Goal: Complete application form

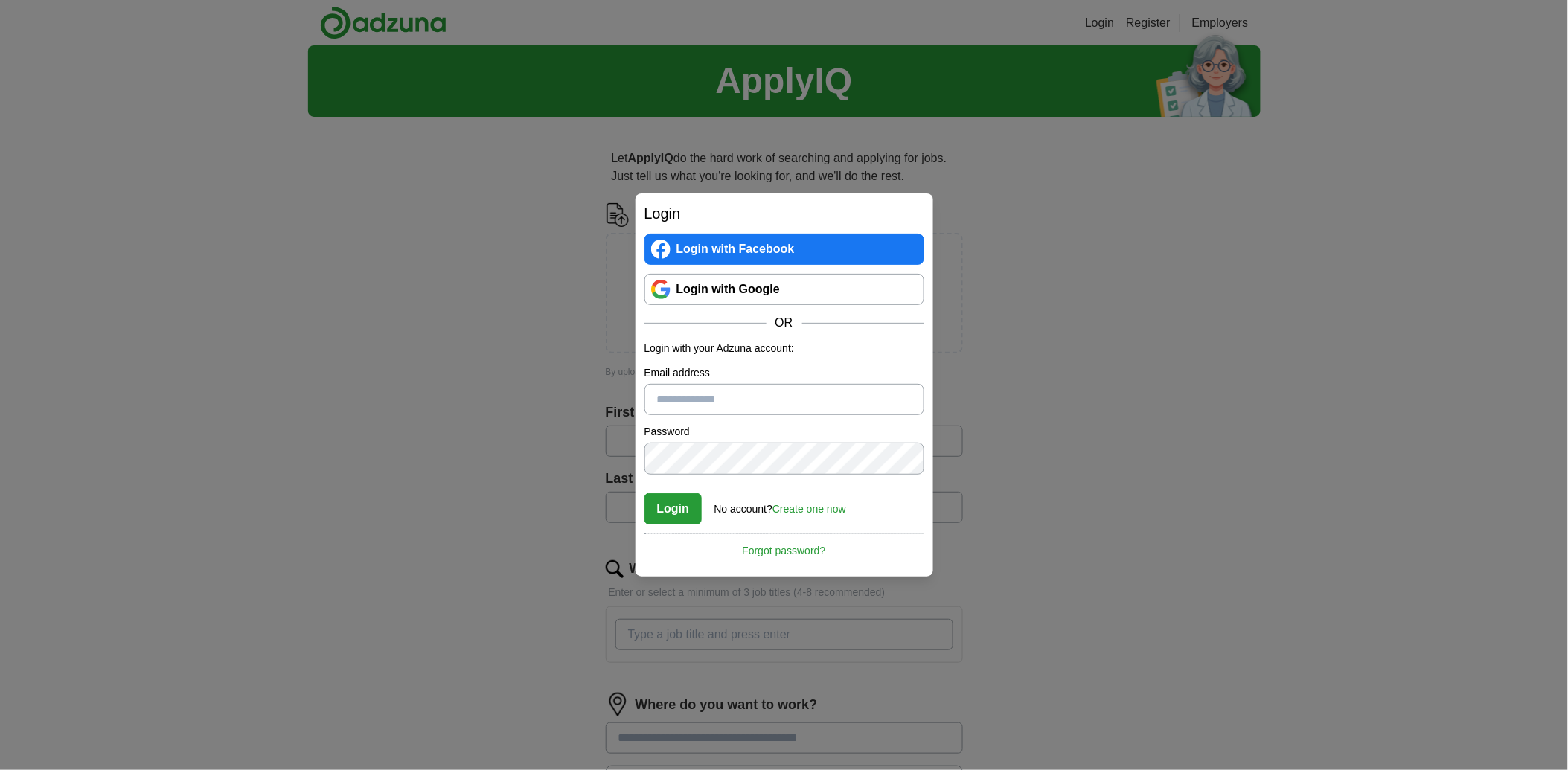
click at [756, 289] on link "Login with Google" at bounding box center [784, 289] width 279 height 31
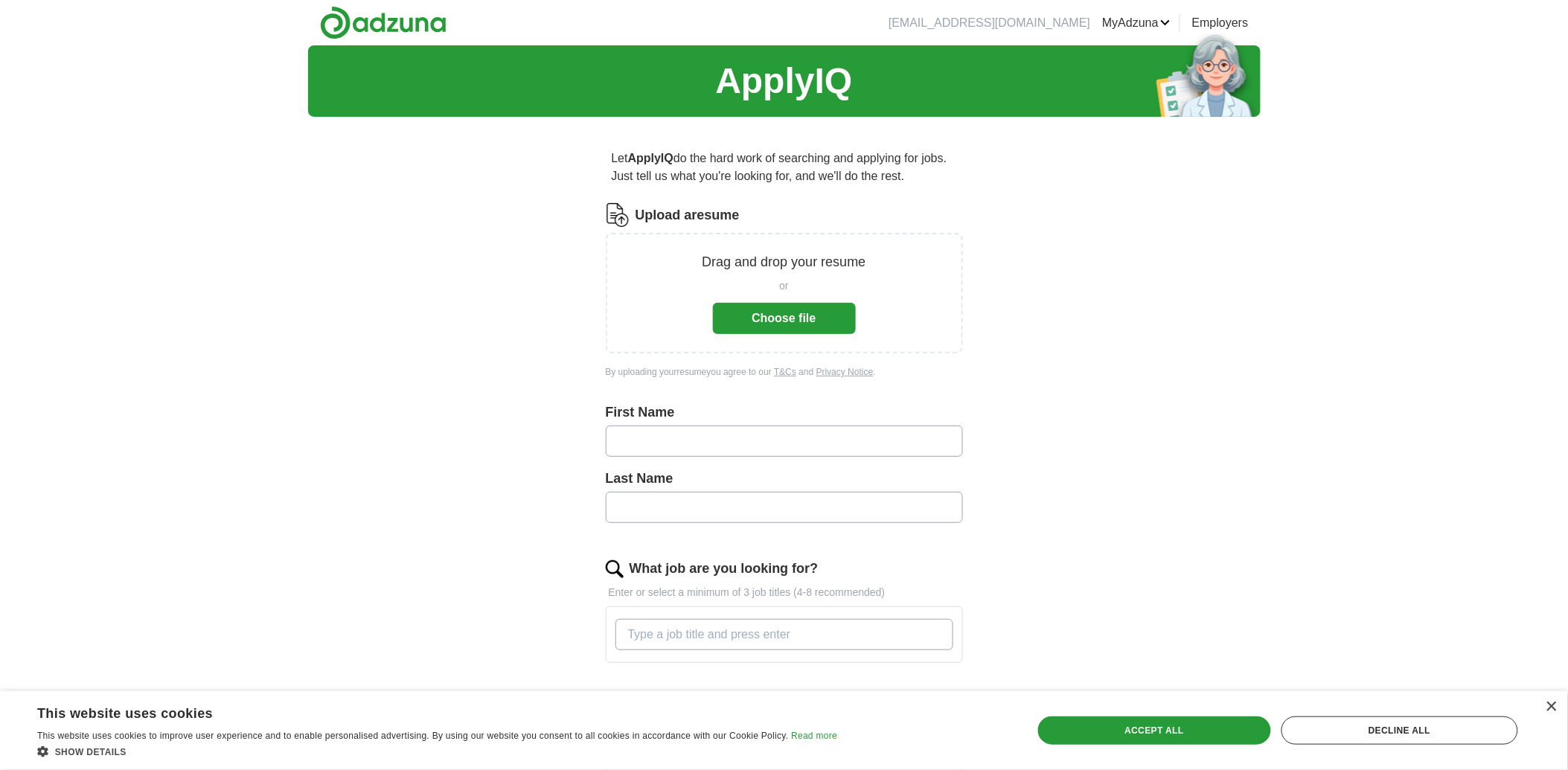
click at [805, 322] on button "Choose file" at bounding box center [784, 318] width 143 height 31
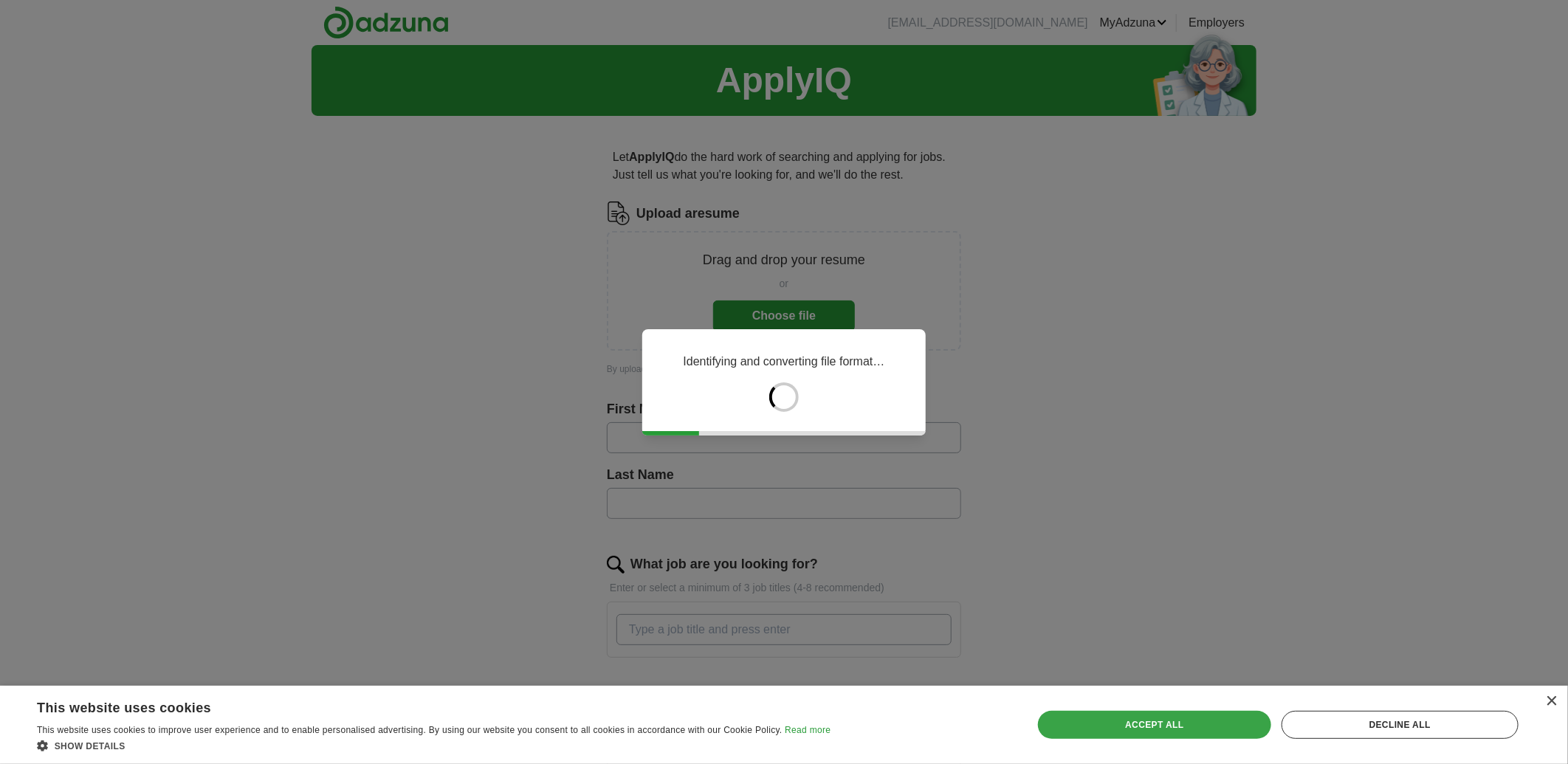
click at [1179, 731] on div "Accept all" at bounding box center [1155, 725] width 233 height 28
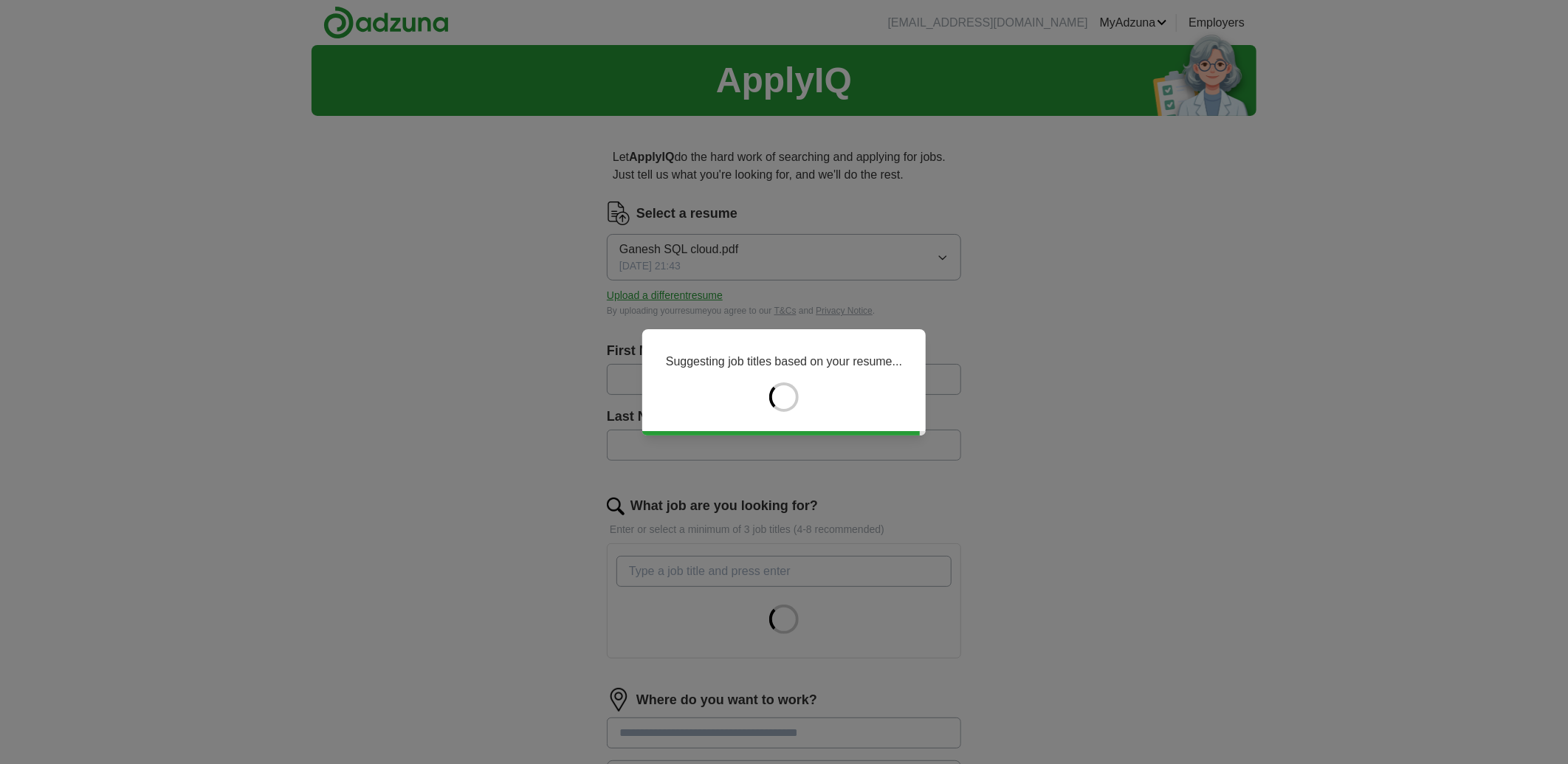
type input "******"
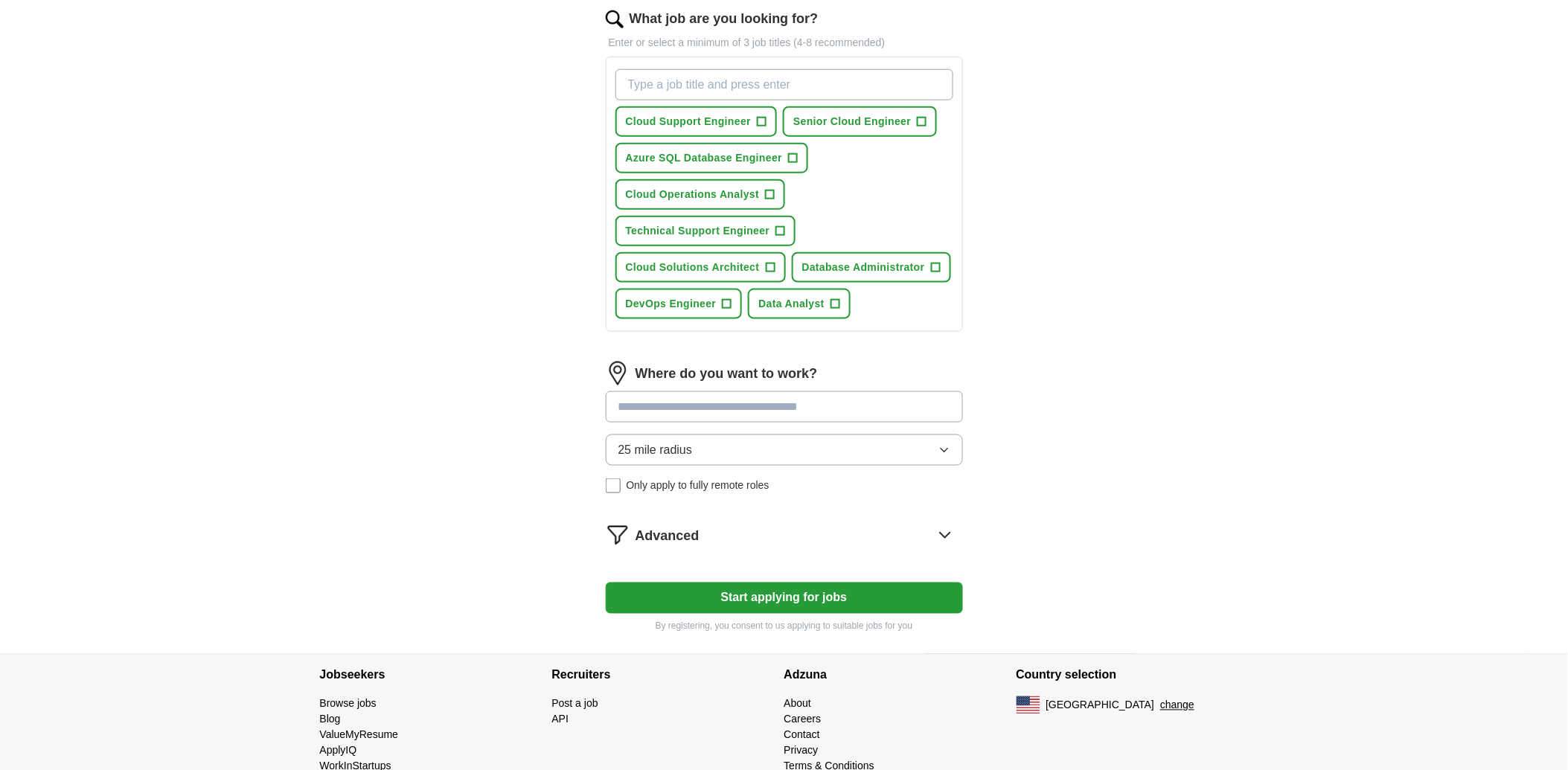
scroll to position [517, 0]
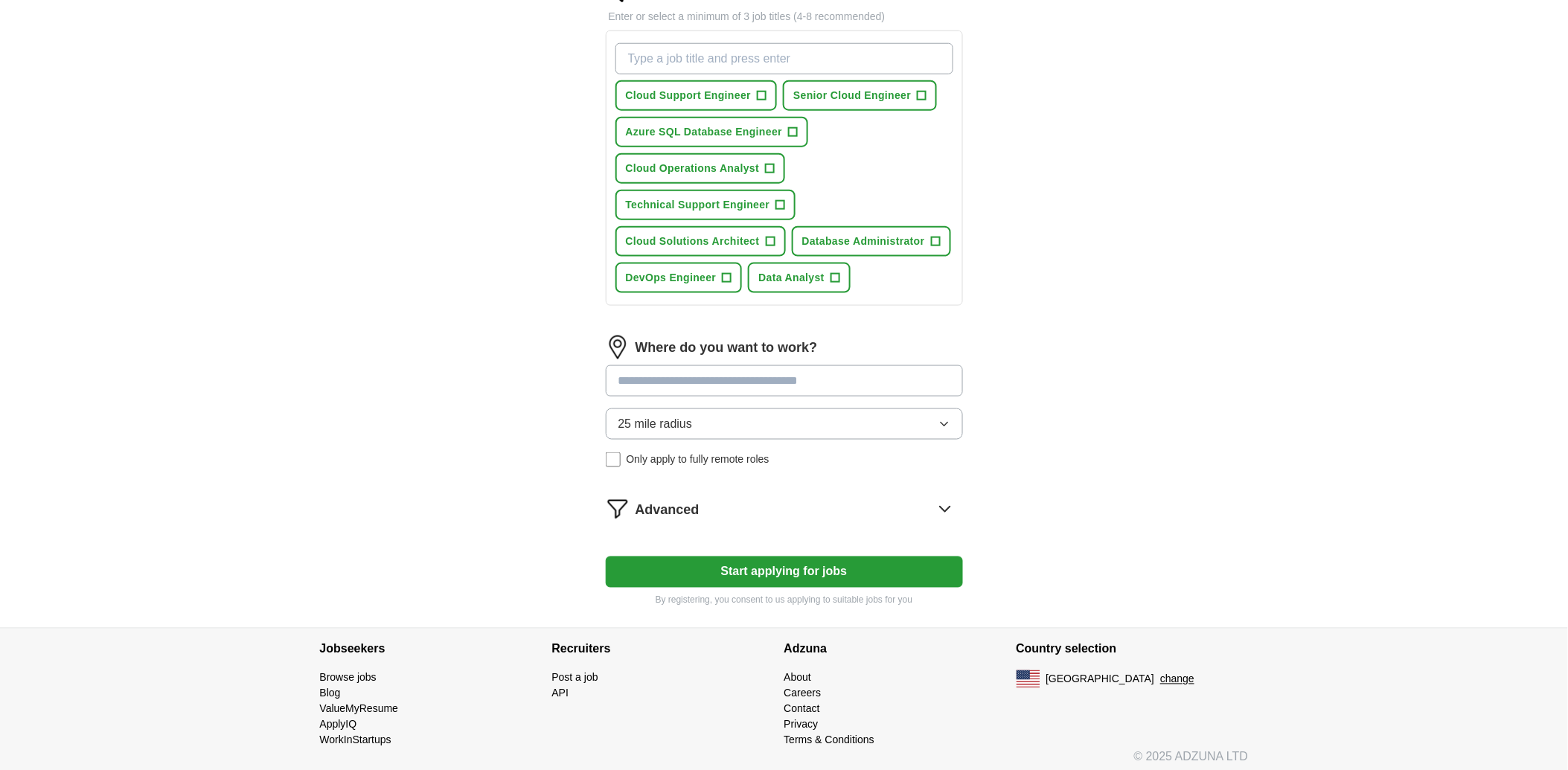
click at [878, 408] on button "25 mile radius" at bounding box center [784, 424] width 357 height 31
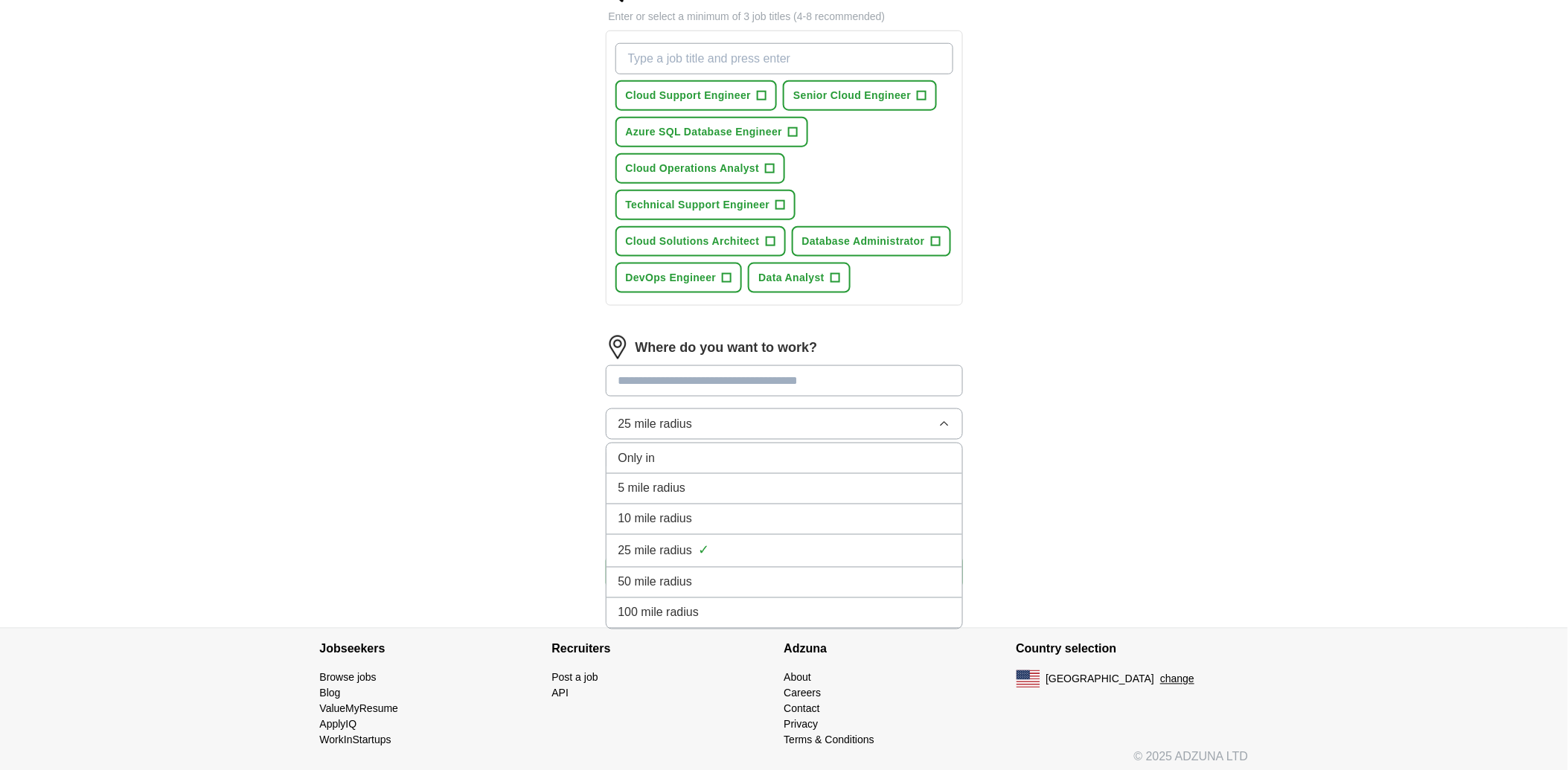
click at [711, 604] on div "100 mile radius" at bounding box center [784, 613] width 332 height 17
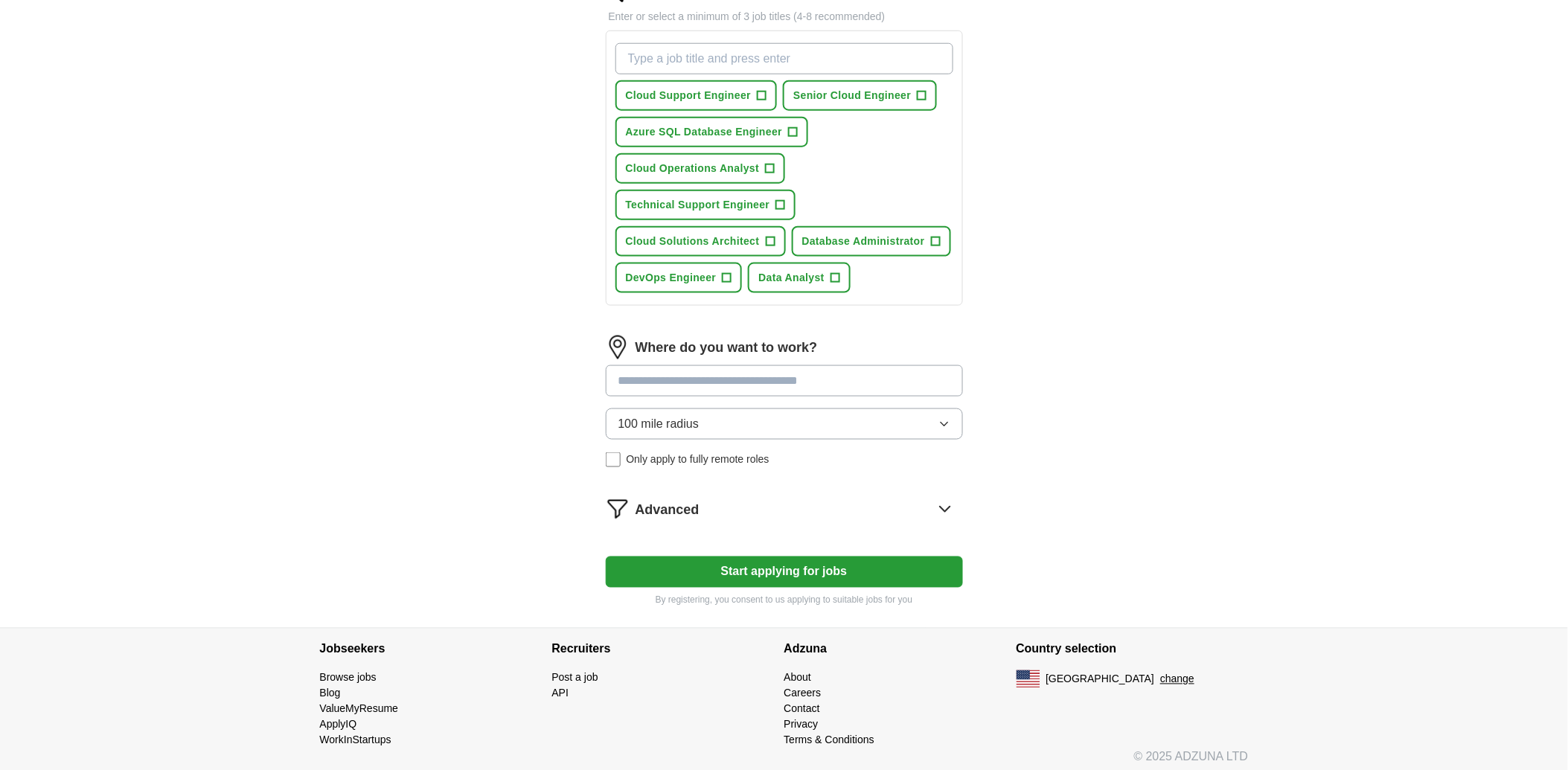
click at [866, 372] on input at bounding box center [784, 381] width 357 height 31
type input "***"
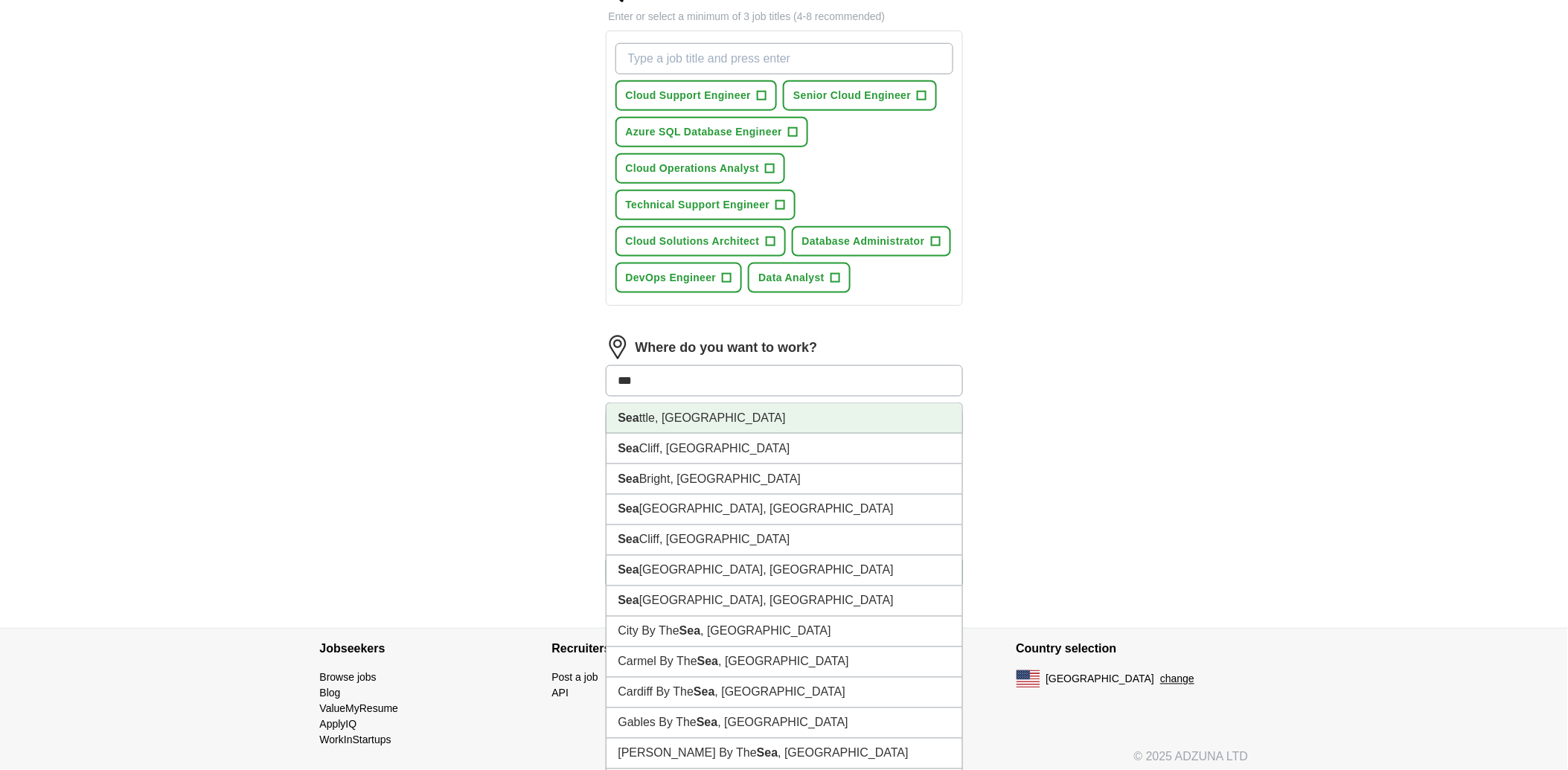
click at [815, 410] on li "Sea ttle, WA" at bounding box center [784, 418] width 356 height 30
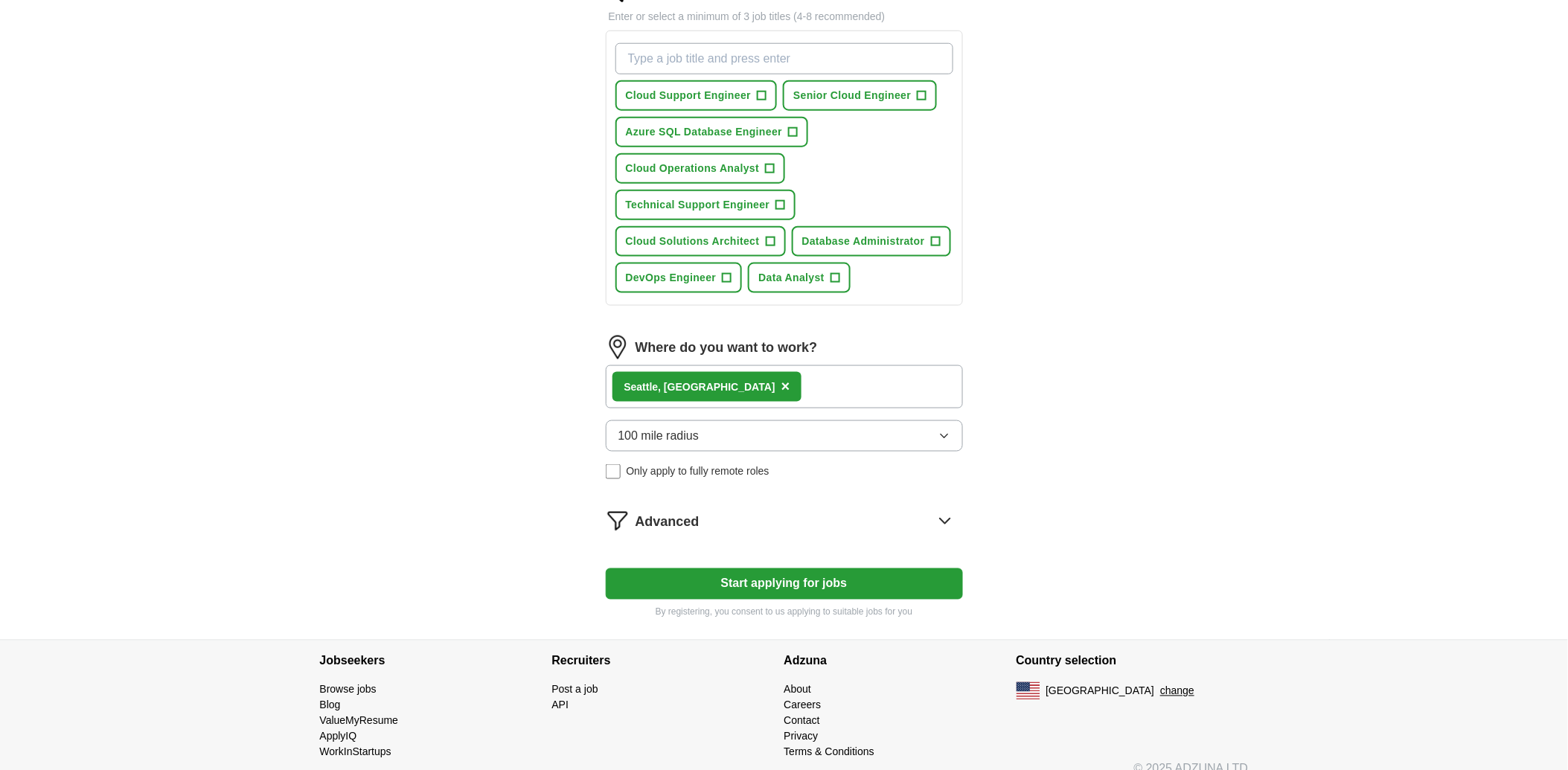
click at [758, 370] on div "Sea ttle, WA ×" at bounding box center [784, 387] width 357 height 43
click at [794, 570] on button "Start applying for jobs" at bounding box center [784, 584] width 357 height 31
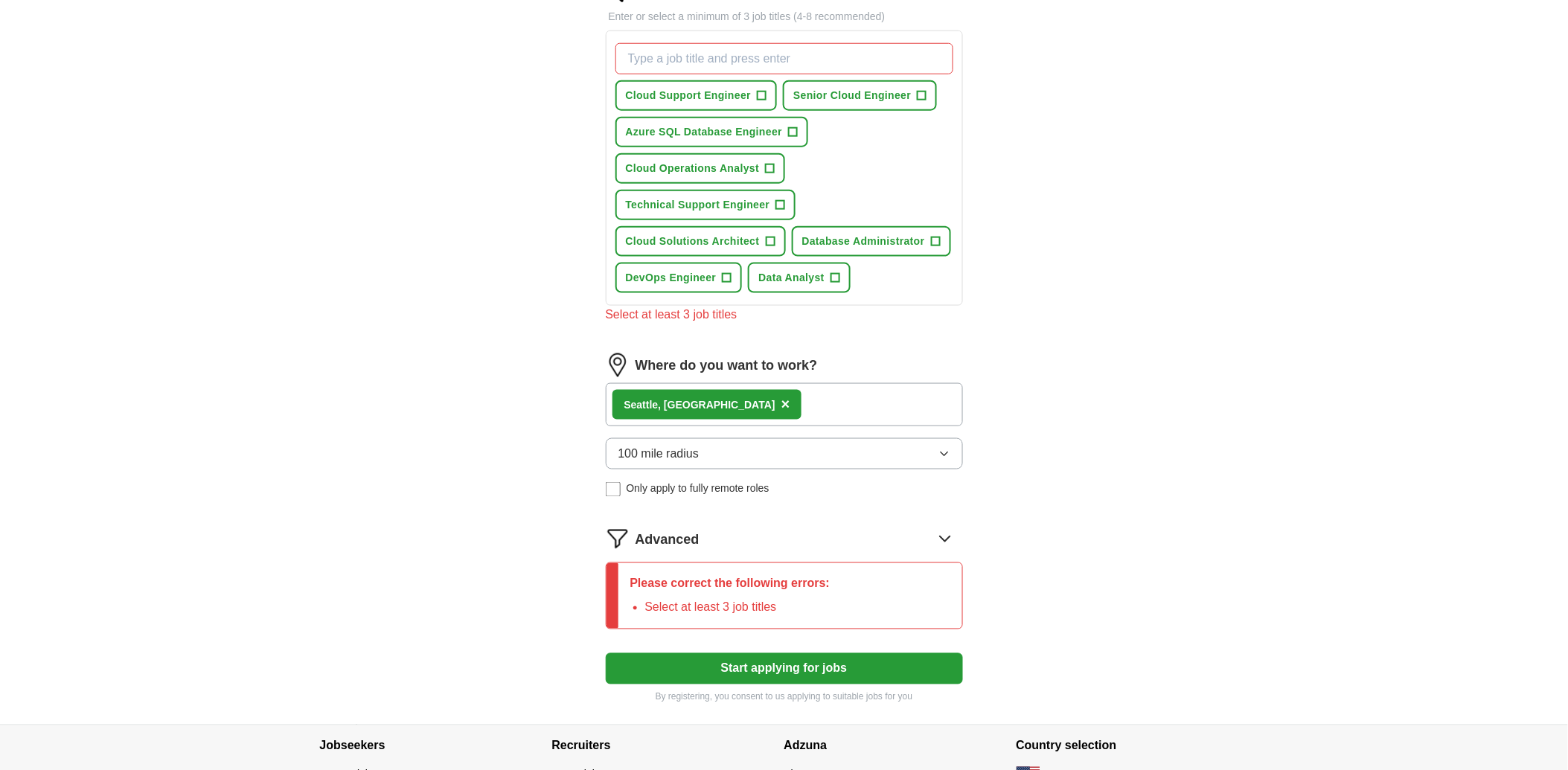
click at [949, 536] on icon at bounding box center [945, 538] width 10 height 5
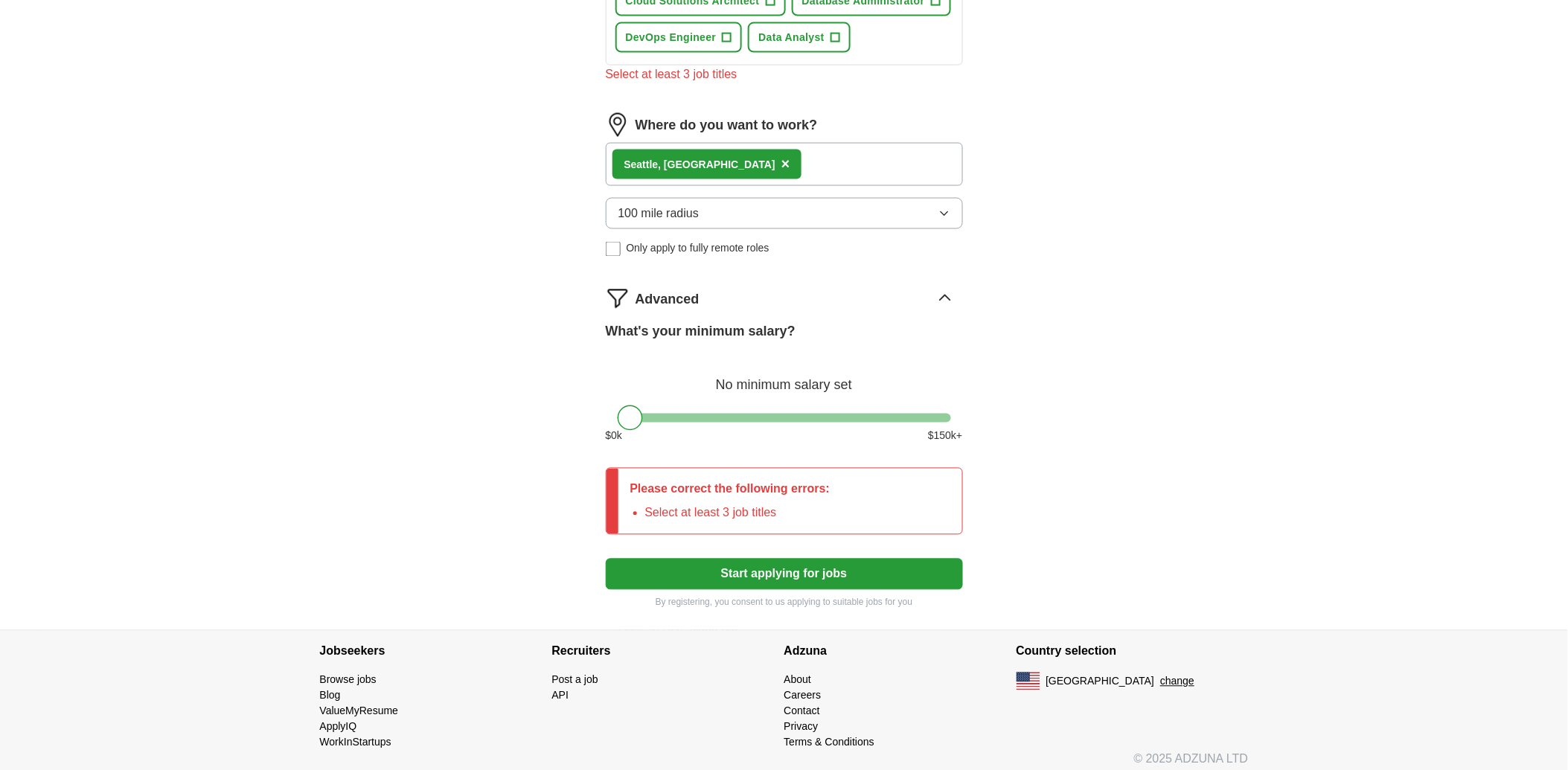
scroll to position [760, 0]
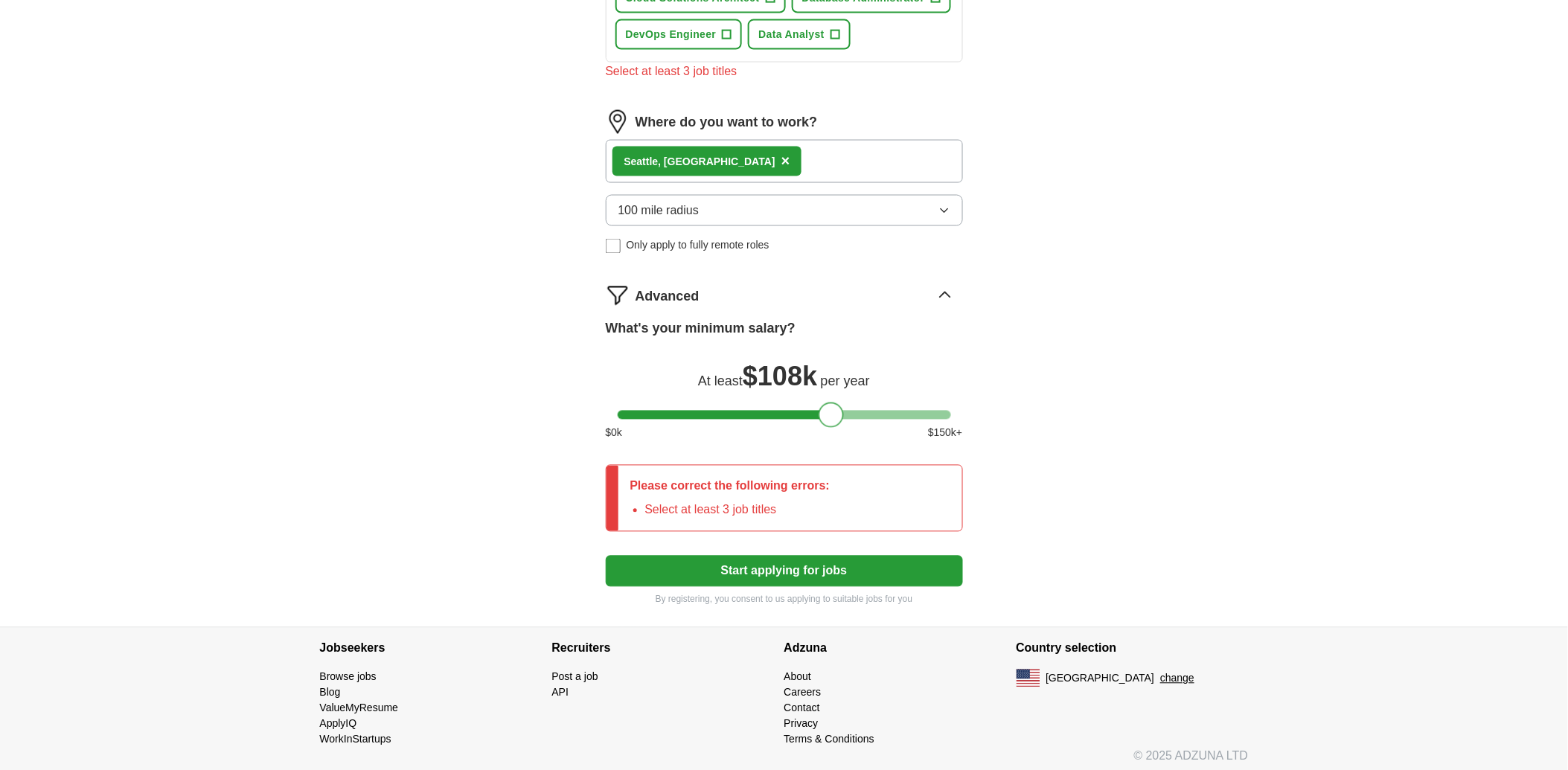
drag, startPoint x: 627, startPoint y: 401, endPoint x: 827, endPoint y: 405, distance: 200.0
click at [827, 405] on div at bounding box center [832, 415] width 25 height 25
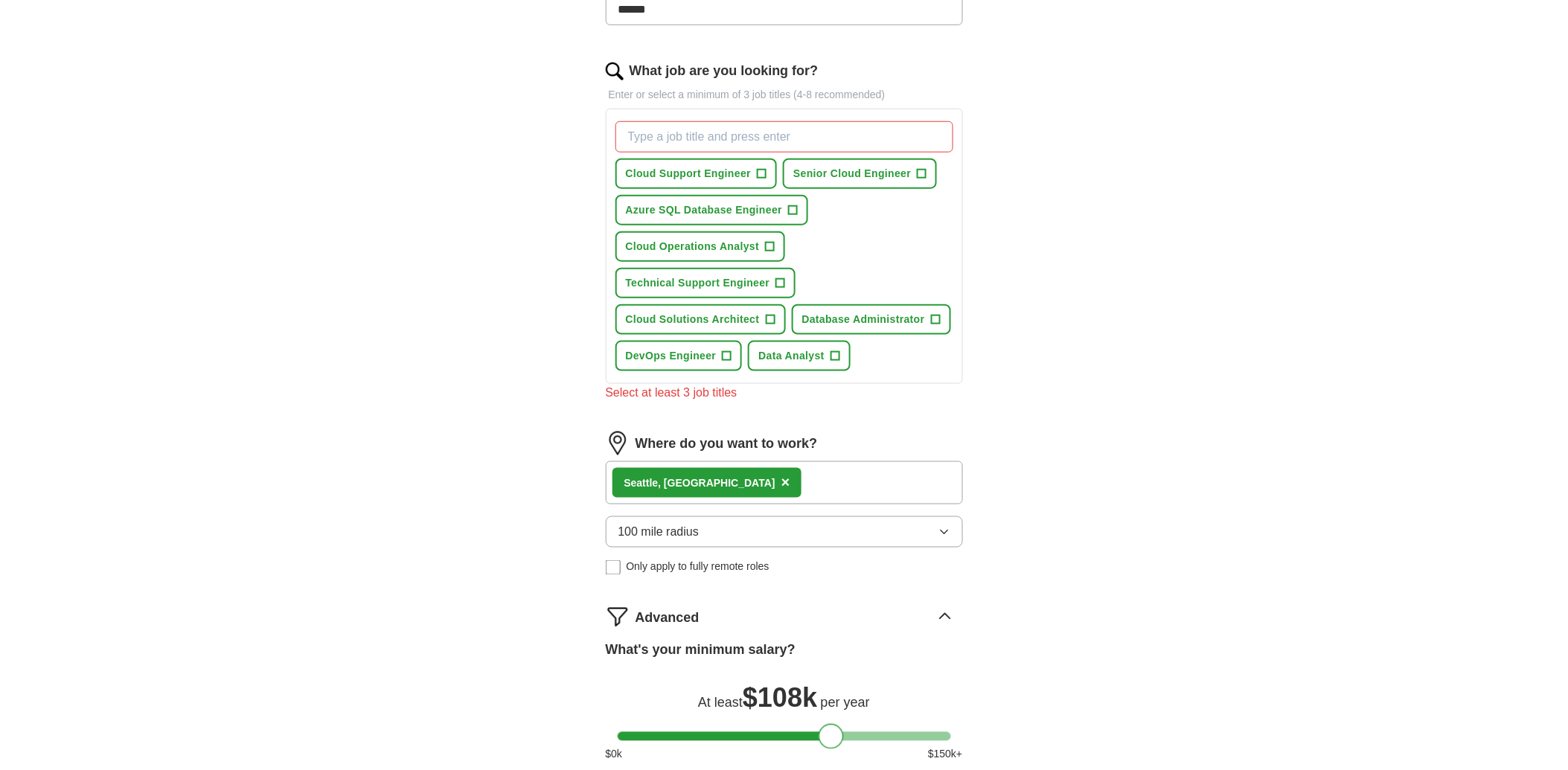
scroll to position [430, 0]
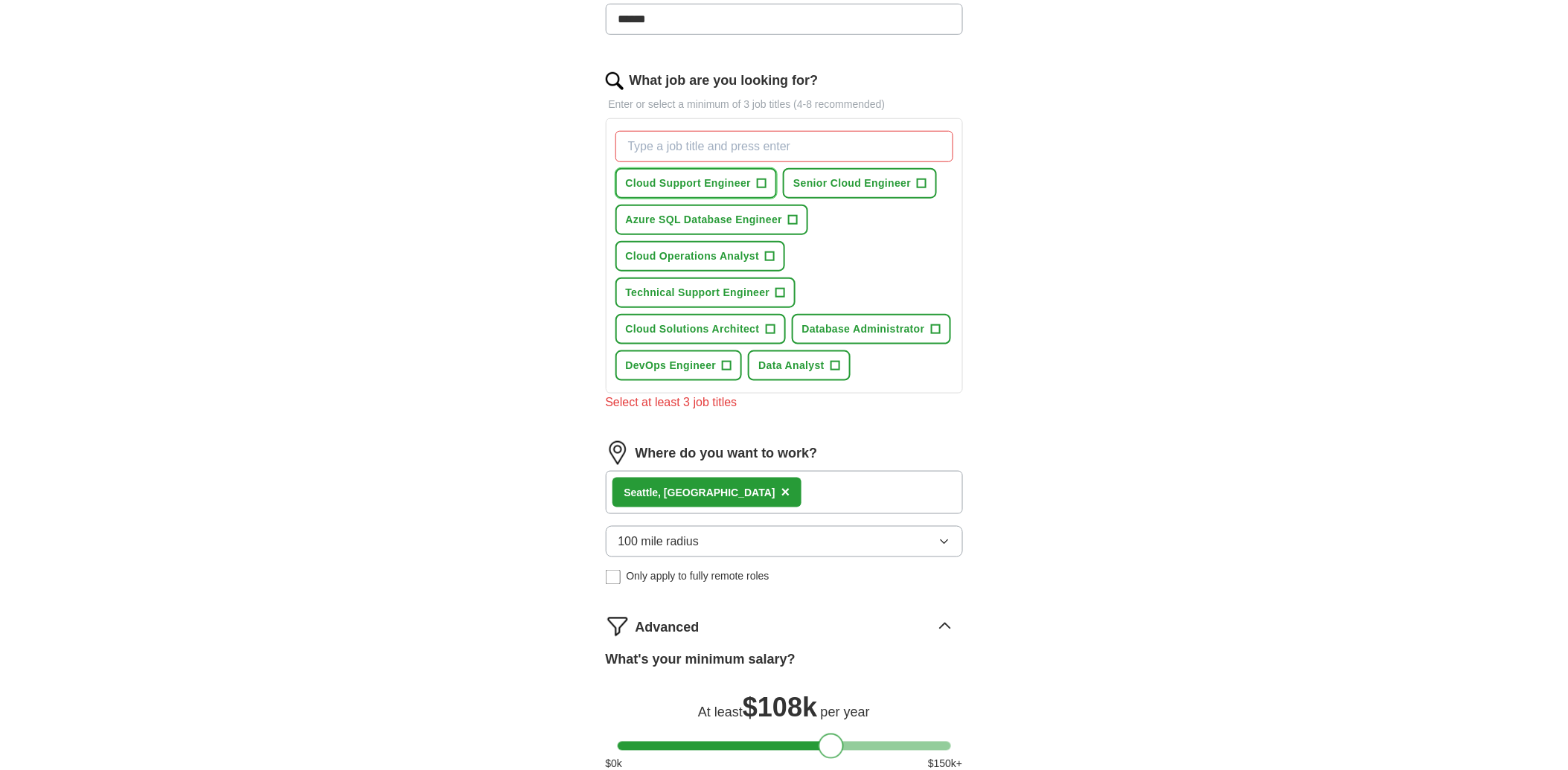
click at [701, 177] on span "Cloud Support Engineer" at bounding box center [689, 183] width 126 height 16
click at [881, 176] on span "Senior Cloud Engineer" at bounding box center [852, 183] width 117 height 16
click at [734, 214] on span "Azure SQL Database Engineer" at bounding box center [704, 220] width 157 height 16
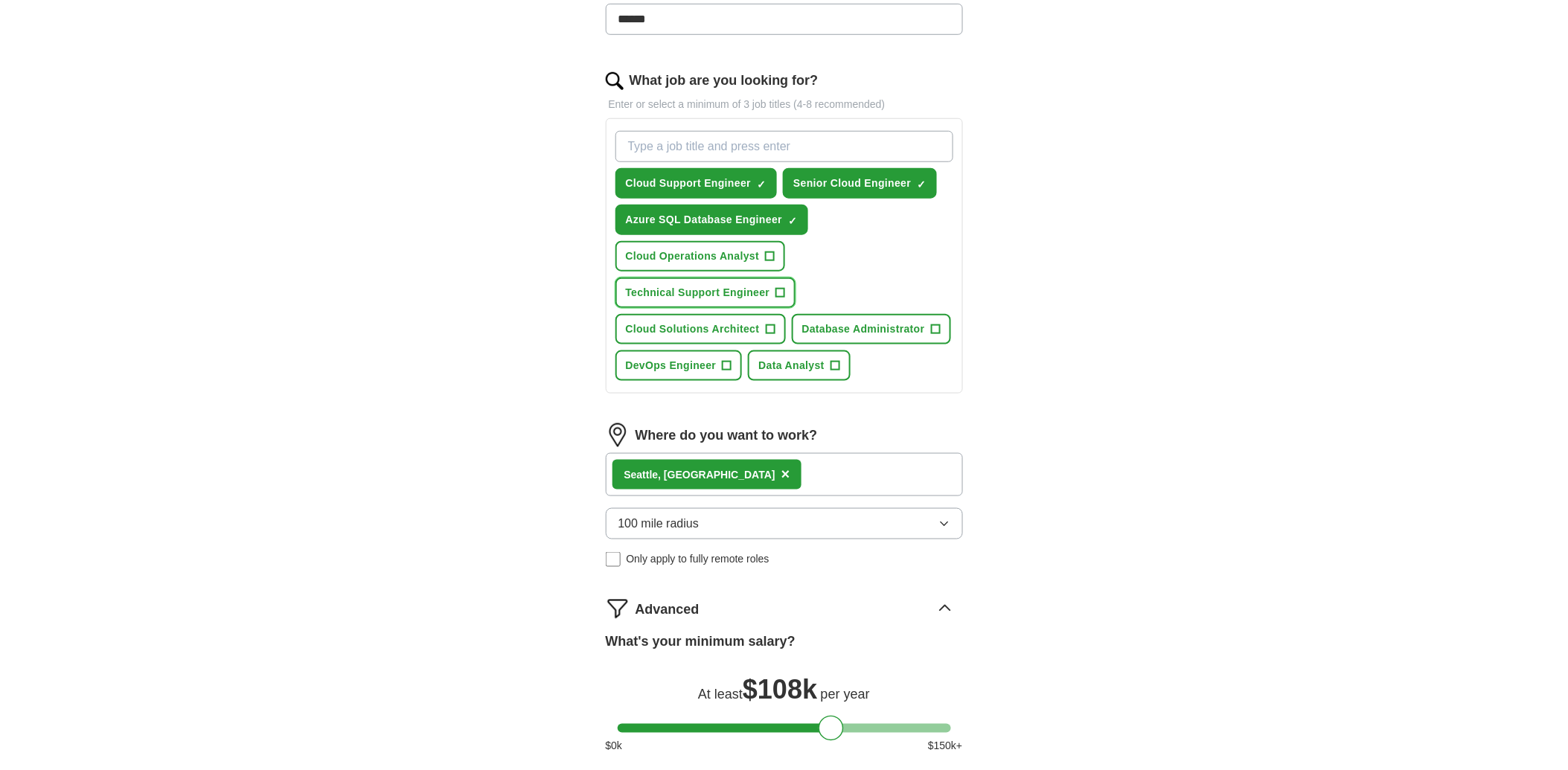
click at [723, 285] on span "Technical Support Engineer" at bounding box center [698, 293] width 145 height 16
click at [696, 358] on span "DevOps Engineer" at bounding box center [671, 366] width 91 height 16
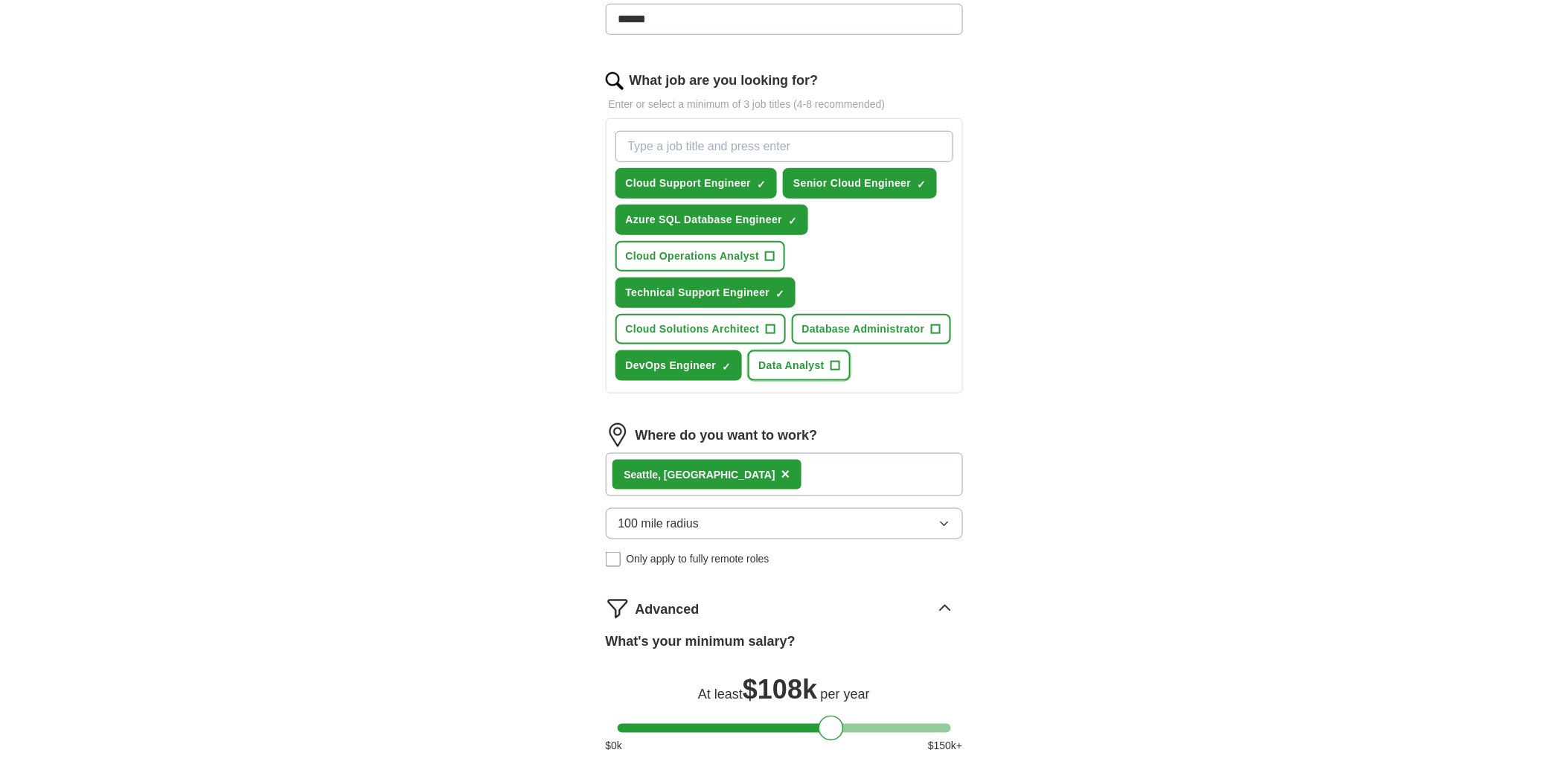
click at [778, 361] on span "Data Analyst" at bounding box center [792, 366] width 66 height 16
click at [727, 321] on span "Cloud Solutions Architect" at bounding box center [693, 329] width 134 height 16
click at [724, 249] on span "Cloud Operations Analyst" at bounding box center [693, 256] width 134 height 16
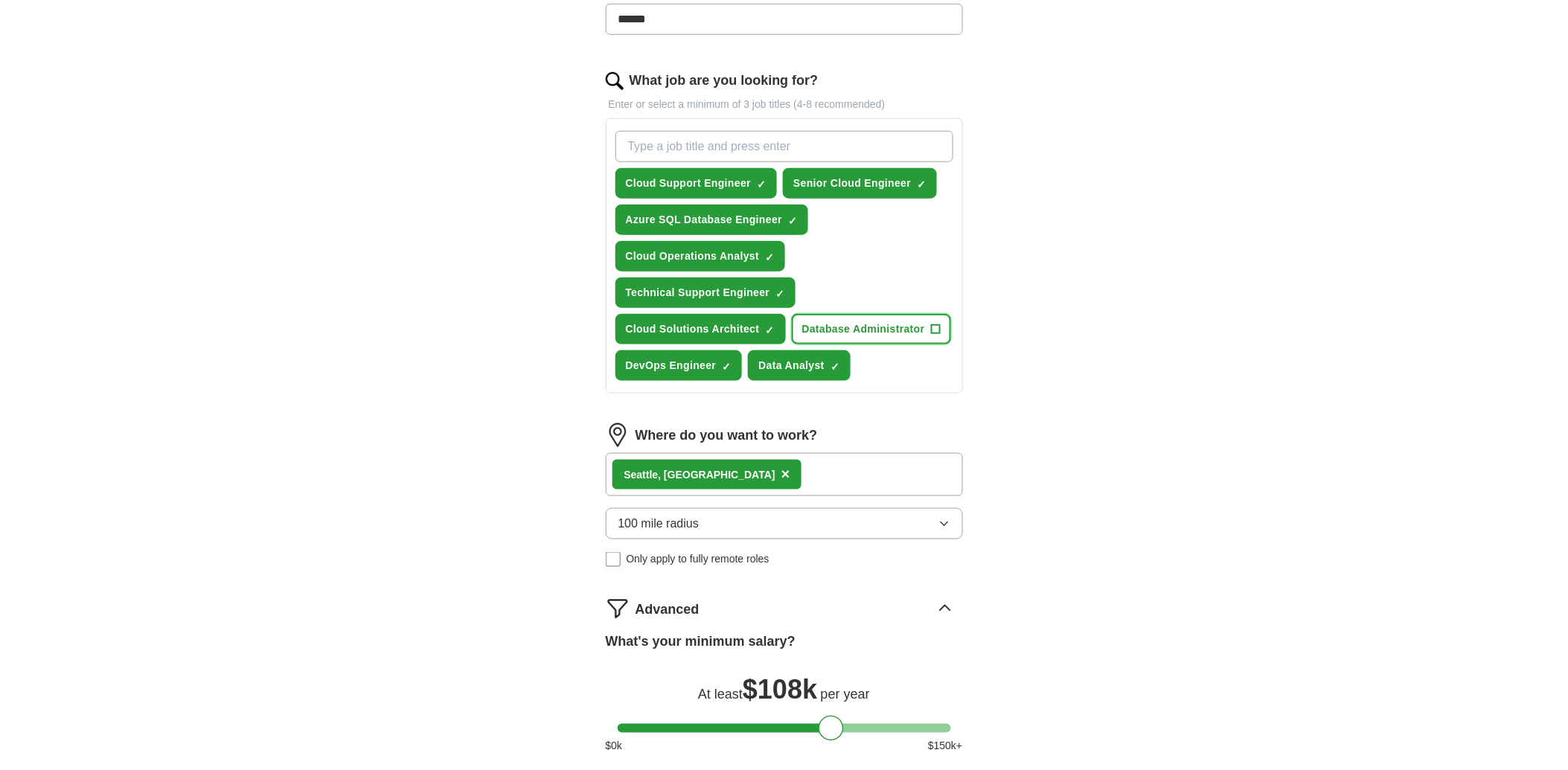
click at [860, 321] on span "Database Administrator" at bounding box center [864, 329] width 123 height 16
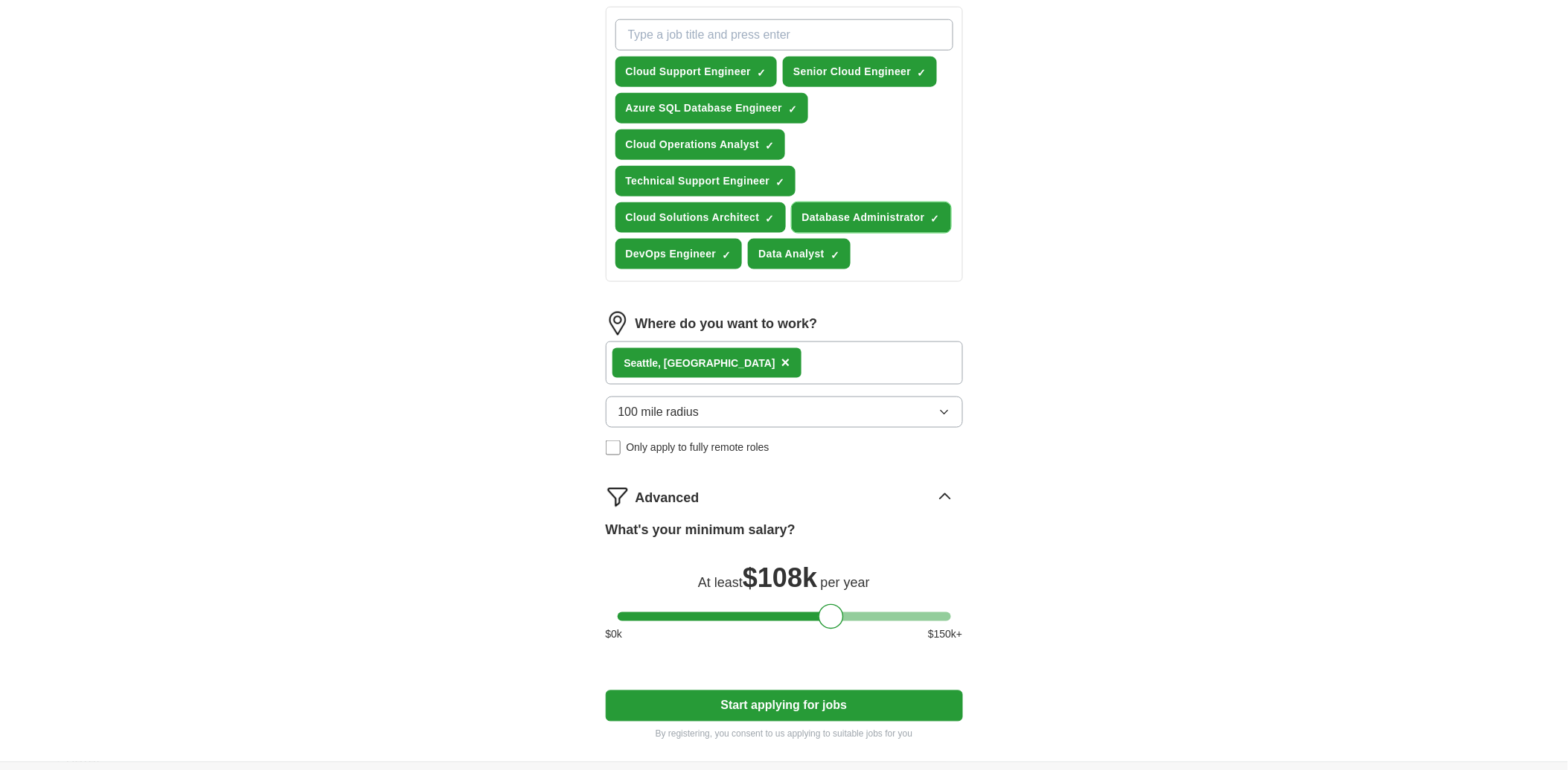
scroll to position [675, 0]
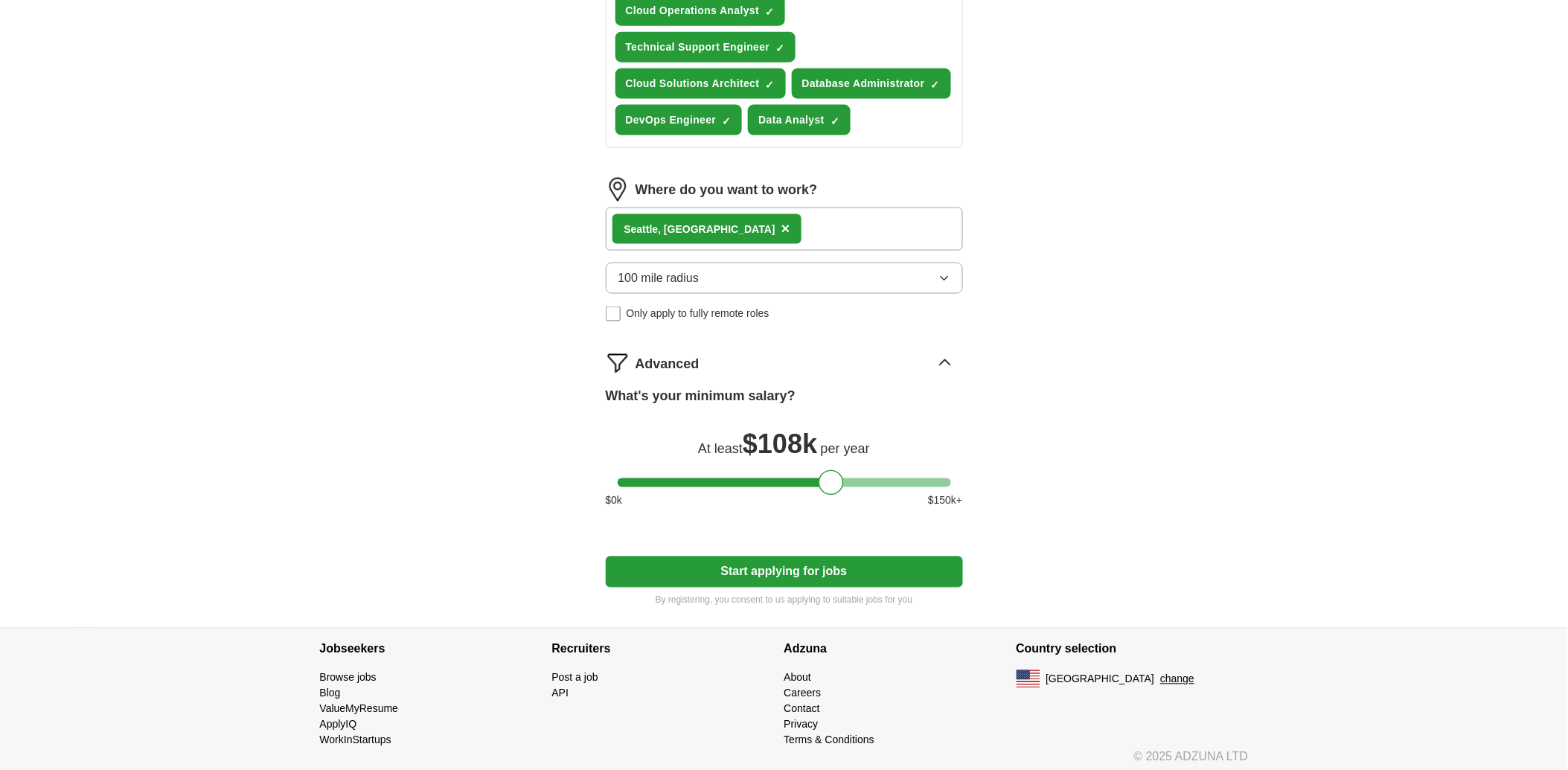
click at [802, 566] on button "Start applying for jobs" at bounding box center [784, 572] width 357 height 31
select select "**"
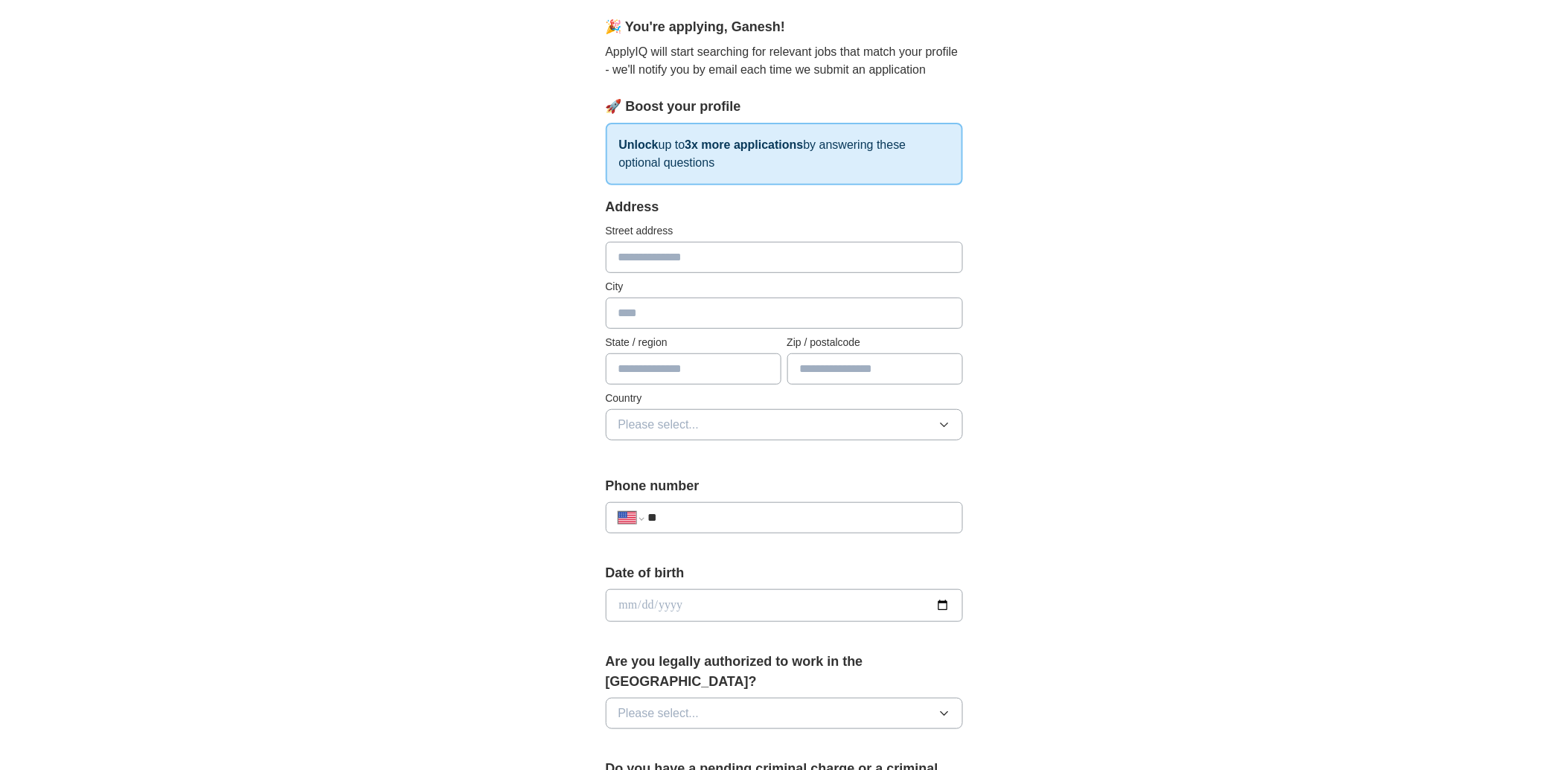
scroll to position [0, 0]
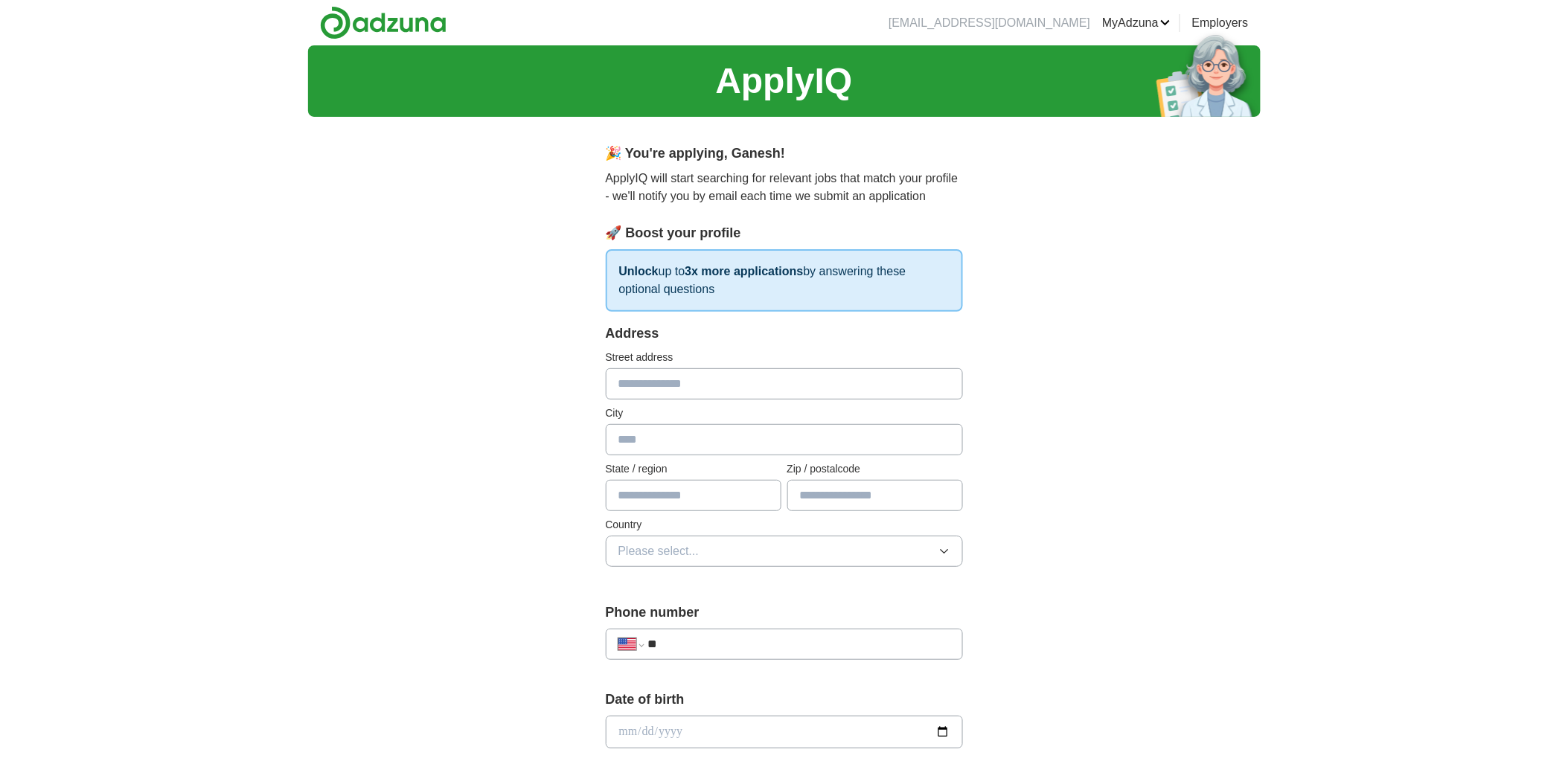
click at [732, 369] on input "text" at bounding box center [784, 384] width 357 height 31
type input "**********"
click at [717, 443] on input "text" at bounding box center [784, 439] width 357 height 31
type input "********"
type input "*"
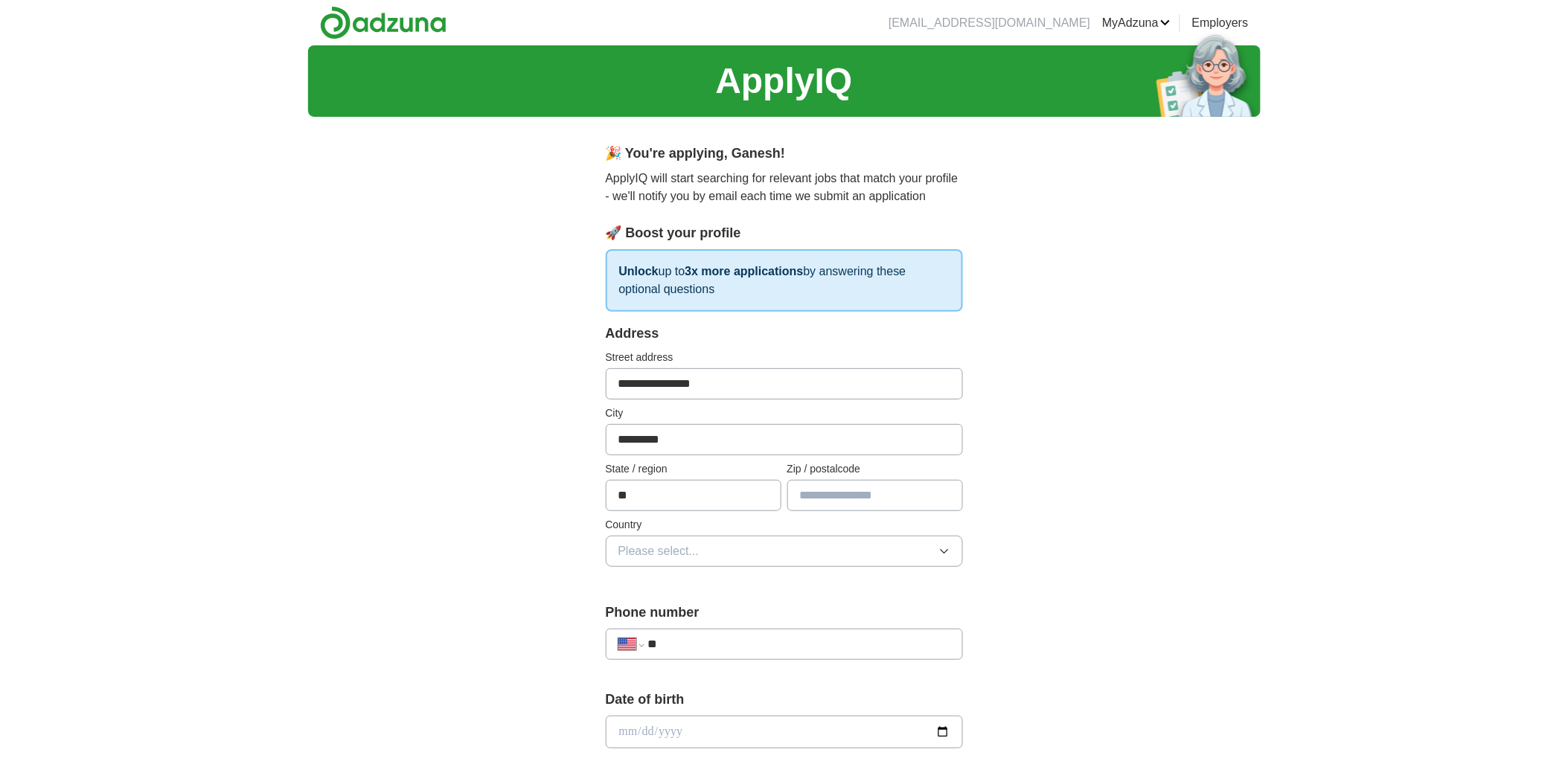
type input "**"
type input "*****"
click at [748, 549] on button "Please select..." at bounding box center [784, 551] width 357 height 31
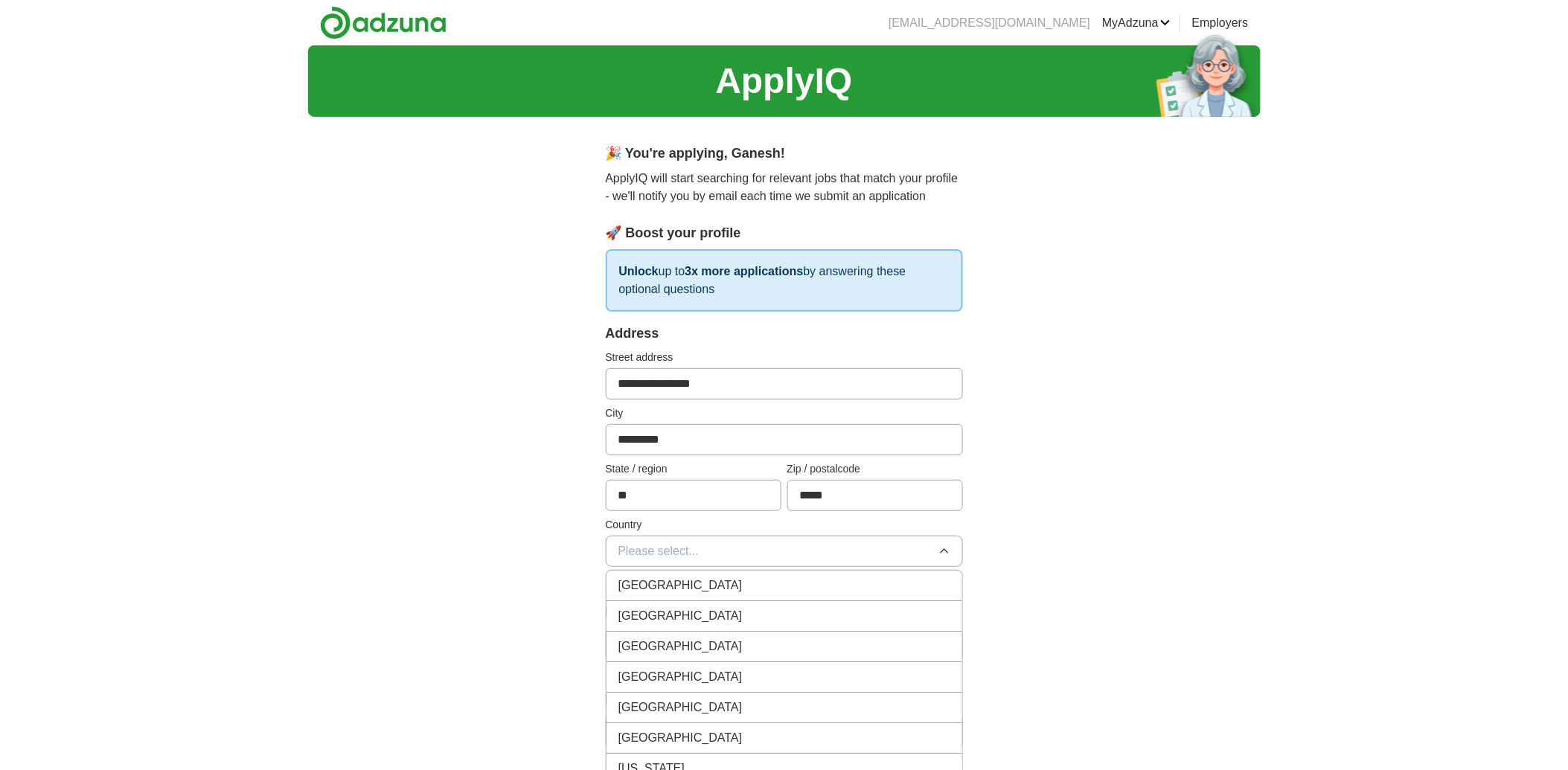
click at [719, 615] on div "United States" at bounding box center [784, 616] width 332 height 17
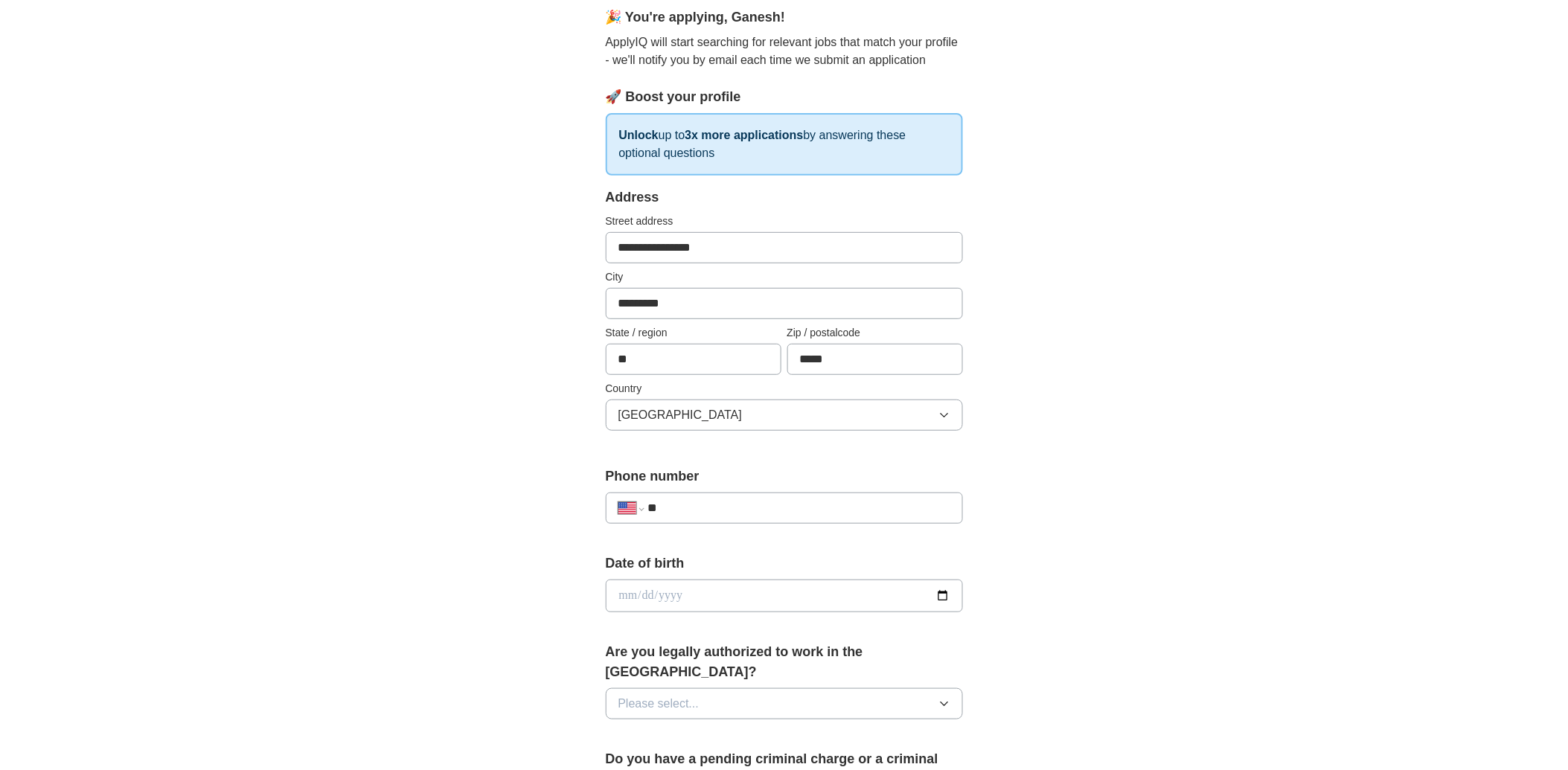
scroll to position [331, 0]
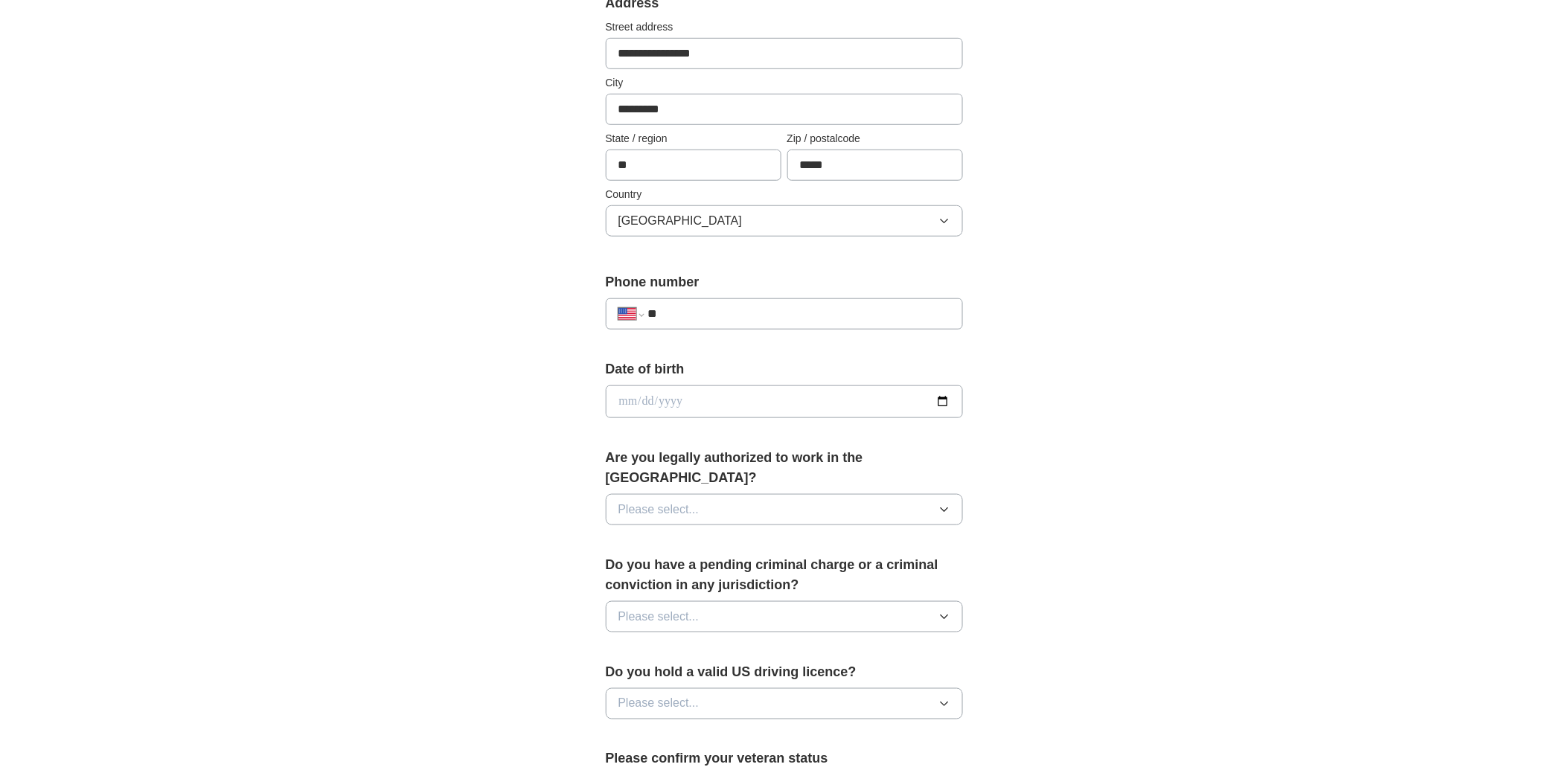
click at [725, 305] on input "**" at bounding box center [798, 314] width 302 height 17
type input "**********"
click at [714, 405] on input "date" at bounding box center [784, 401] width 357 height 33
type input "**********"
click at [733, 502] on button "Please select..." at bounding box center [784, 509] width 357 height 31
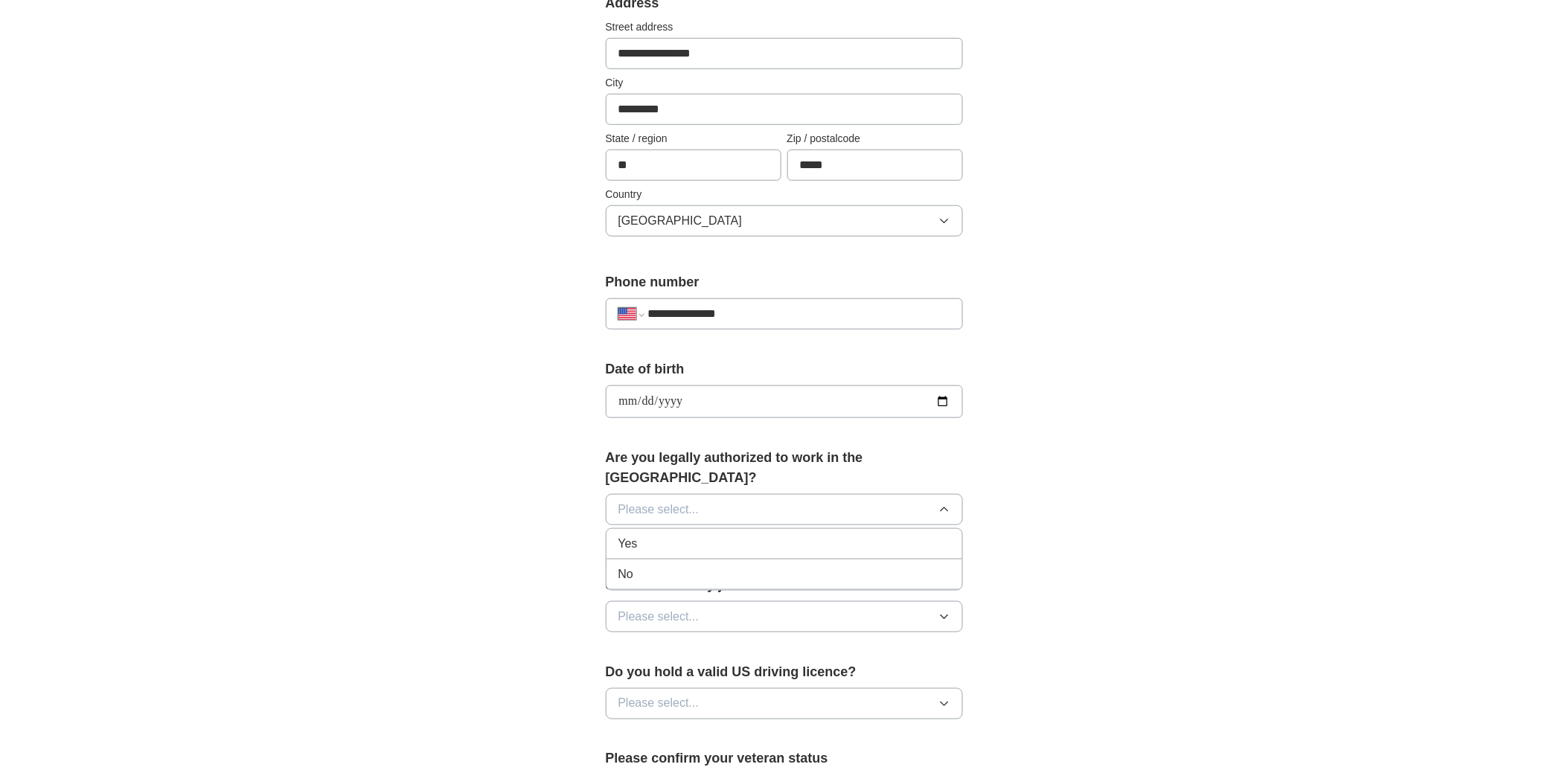
click at [679, 535] on div "Yes" at bounding box center [784, 544] width 332 height 17
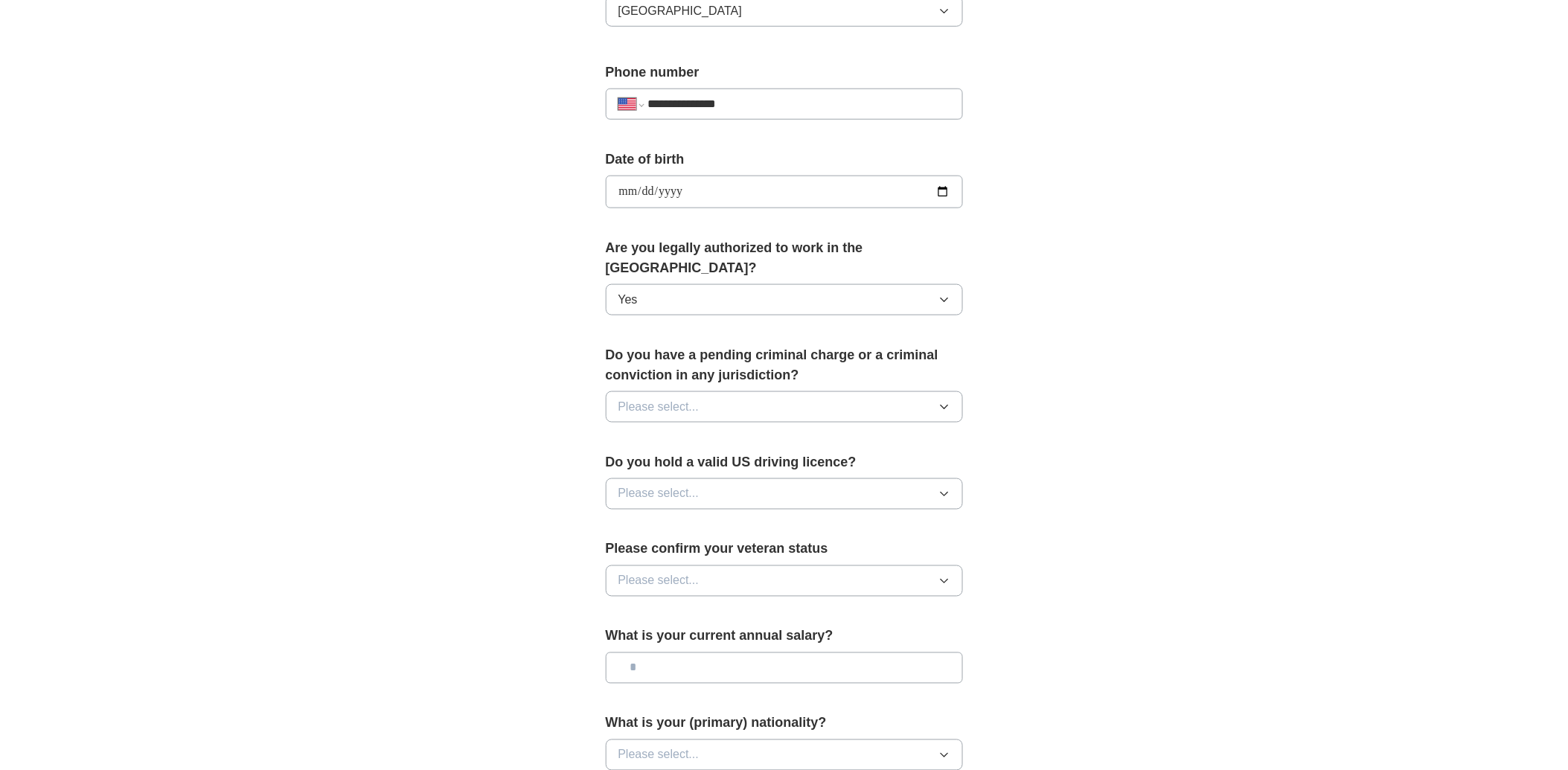
scroll to position [551, 0]
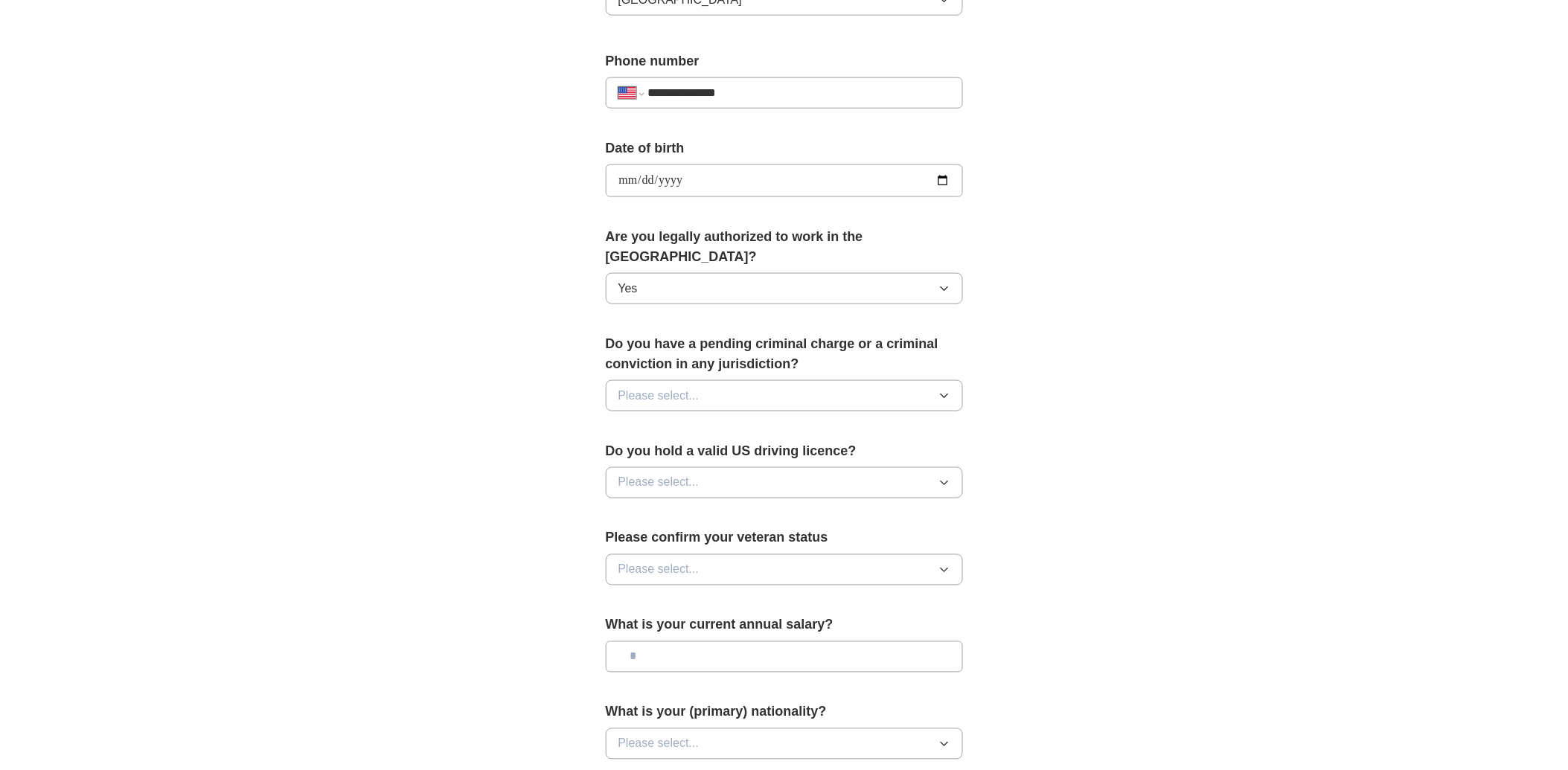
click at [800, 380] on button "Please select..." at bounding box center [784, 396] width 357 height 31
click at [704, 452] on div "No" at bounding box center [784, 461] width 332 height 17
click at [791, 468] on button "Please select..." at bounding box center [784, 483] width 357 height 31
click at [724, 508] on div "Yes" at bounding box center [784, 517] width 332 height 17
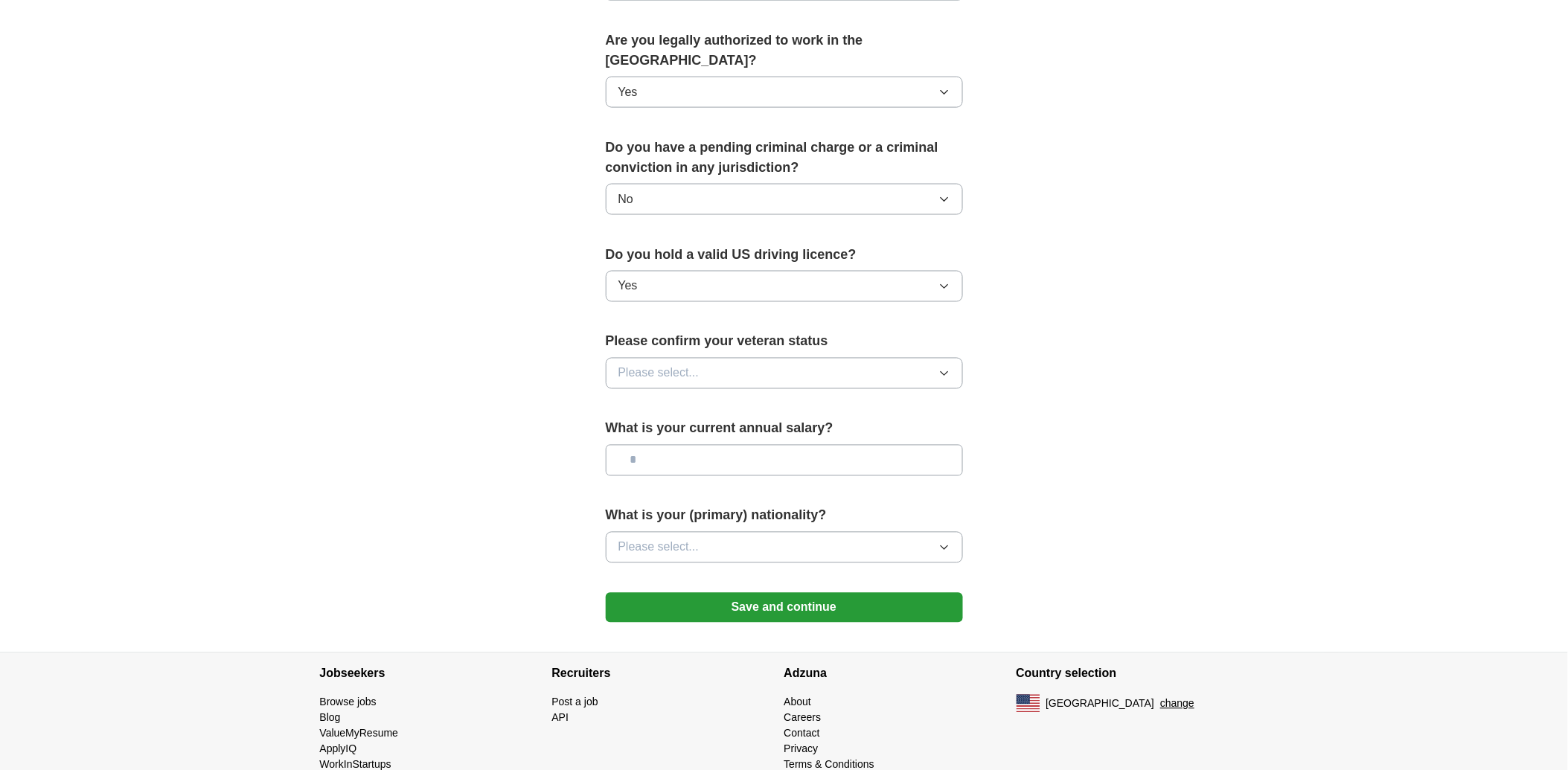
scroll to position [759, 0]
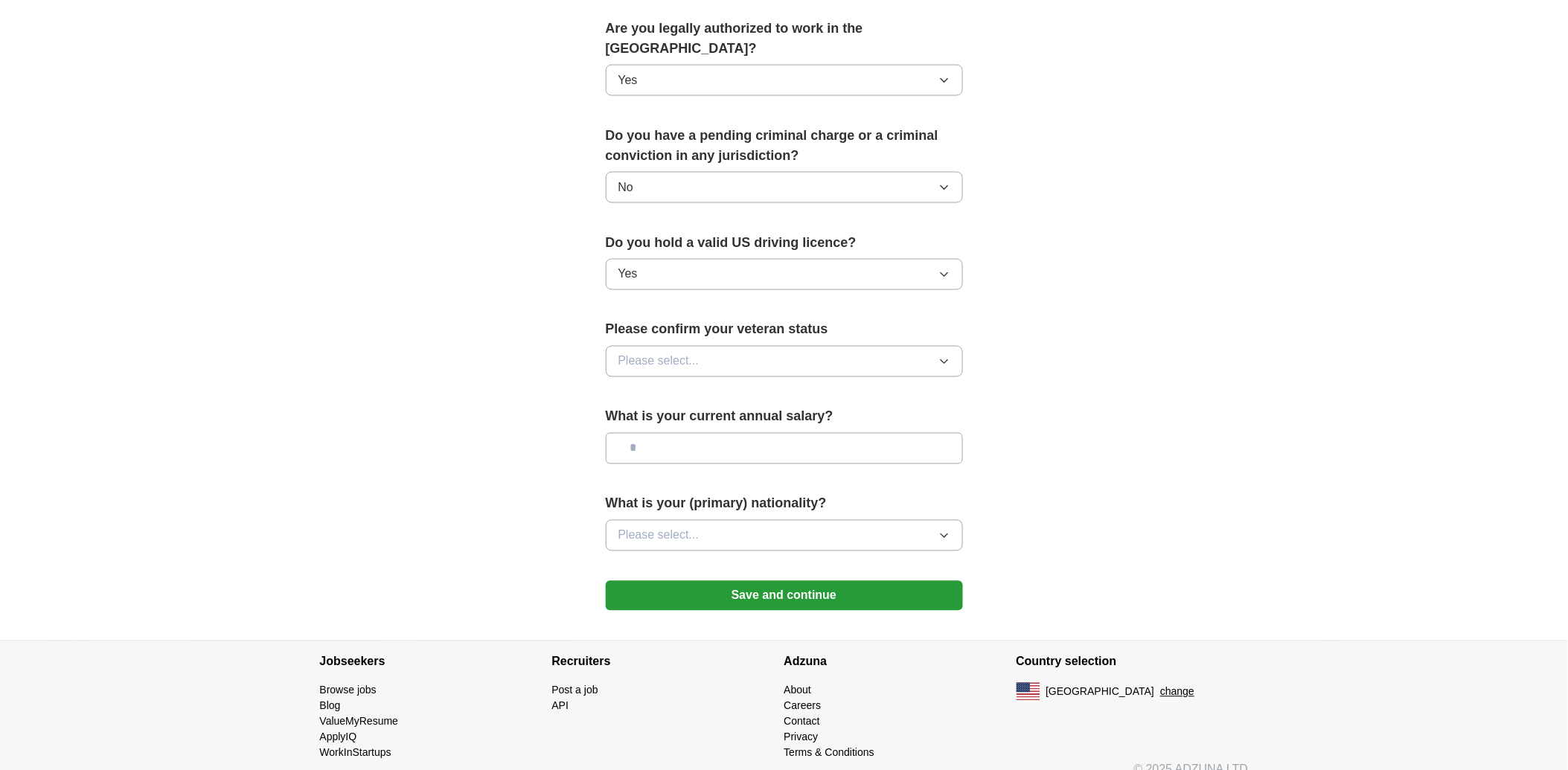
click at [798, 346] on button "Please select..." at bounding box center [784, 362] width 357 height 31
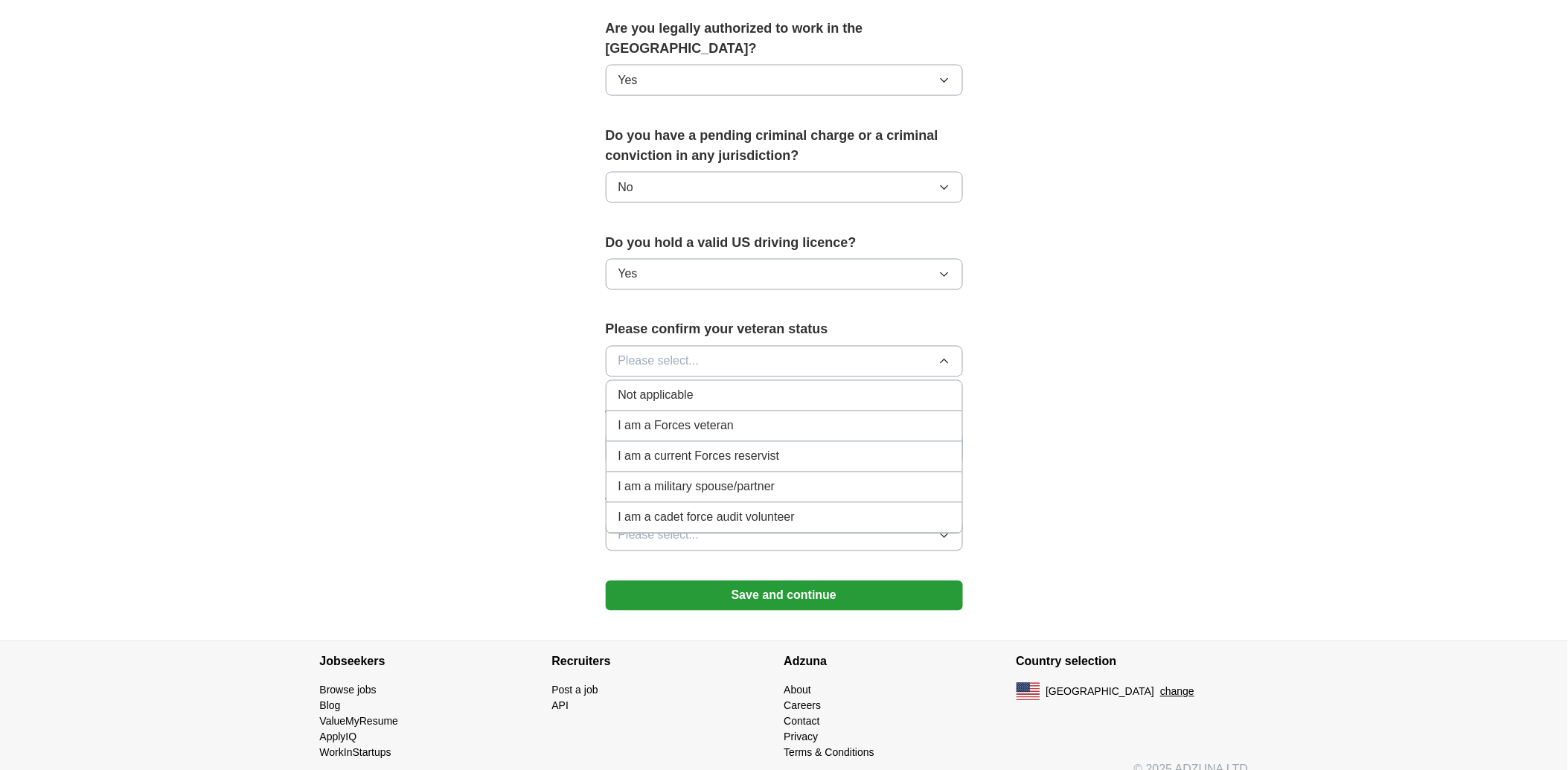
click at [778, 387] on div "Not applicable" at bounding box center [784, 396] width 332 height 17
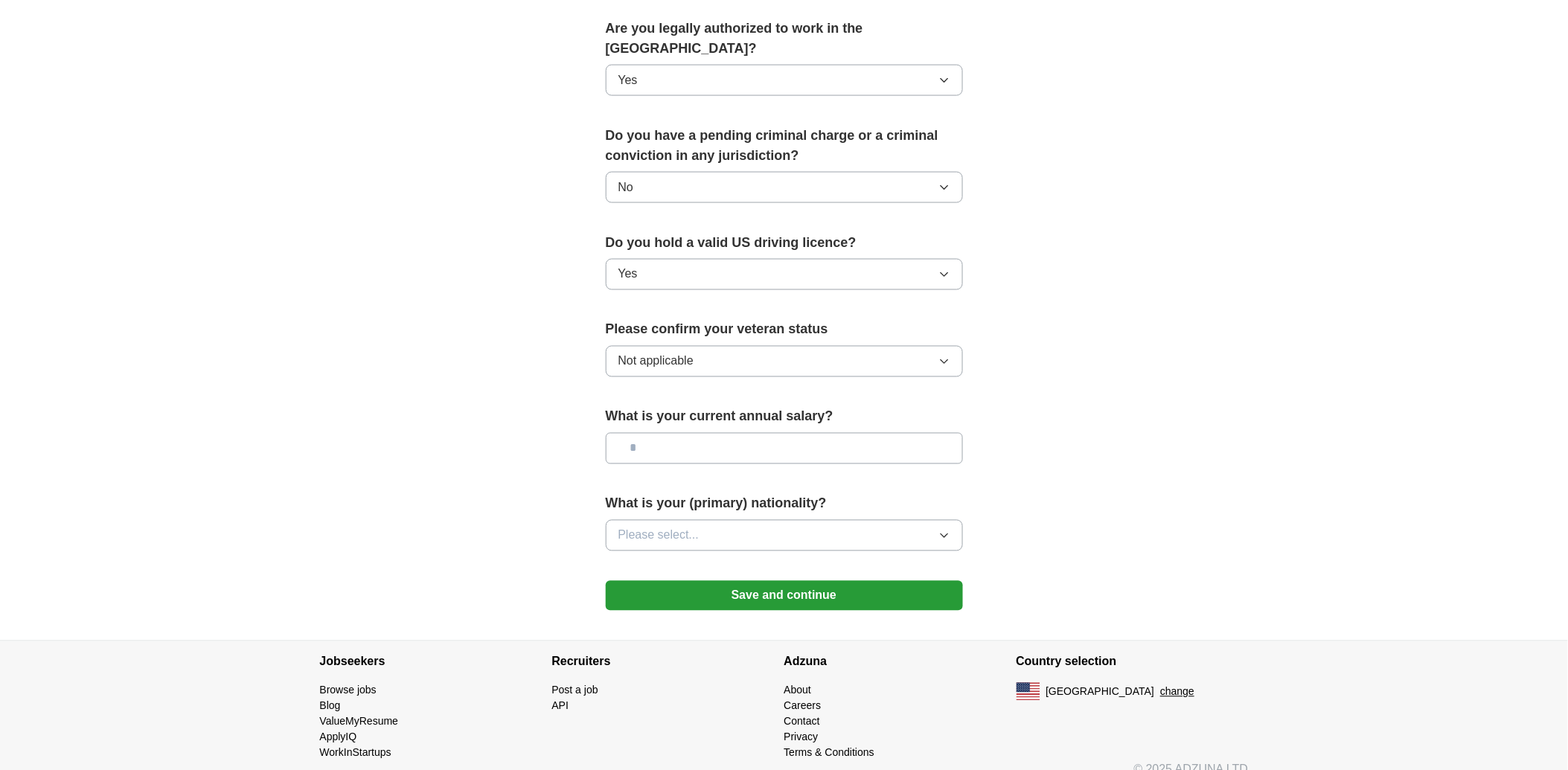
click at [790, 433] on input "text" at bounding box center [784, 448] width 357 height 31
type input "********"
click at [785, 520] on button "Please select..." at bounding box center [784, 535] width 357 height 31
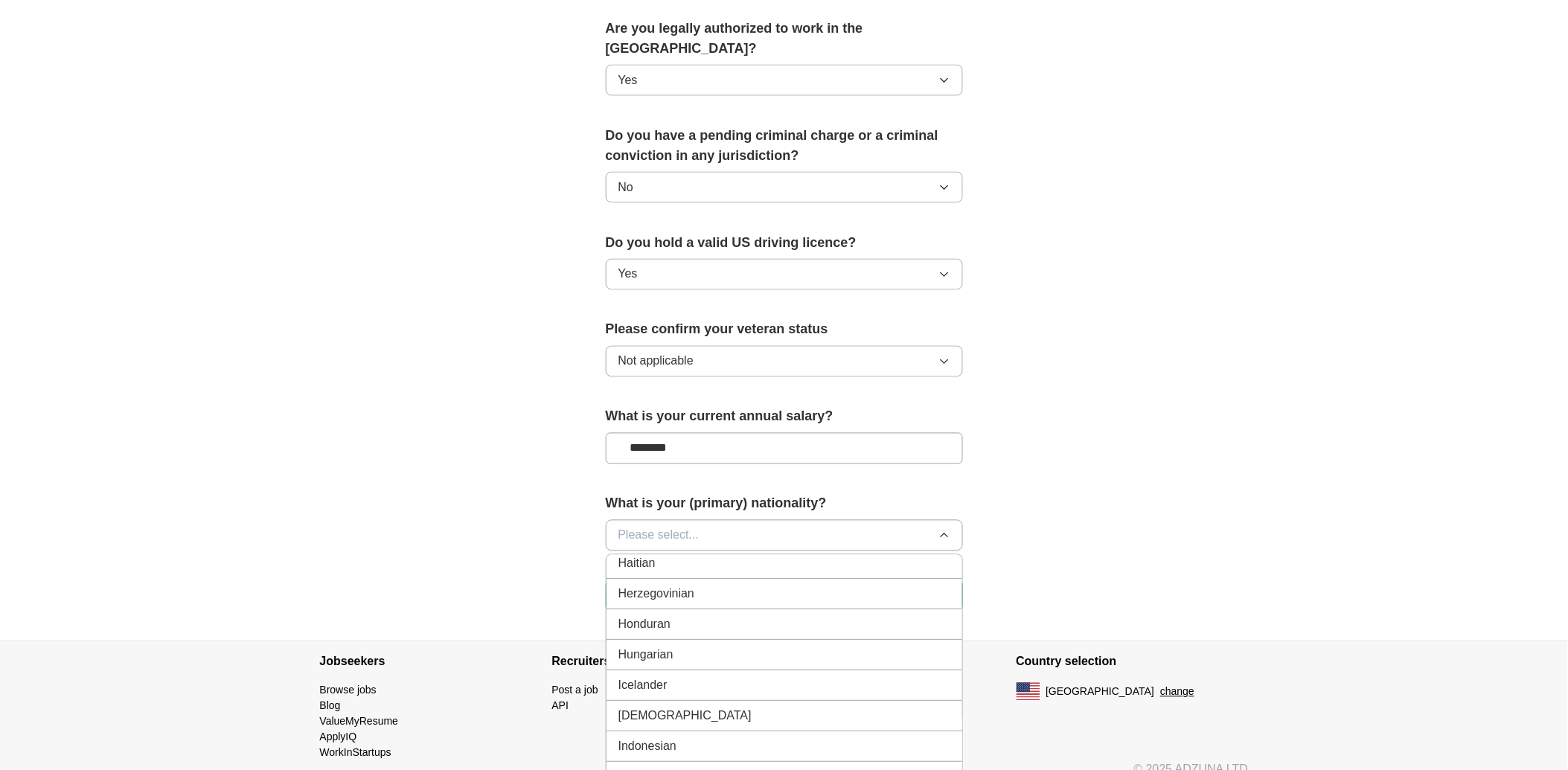
scroll to position [2423, 0]
click at [693, 577] on div "Indian" at bounding box center [784, 586] width 332 height 17
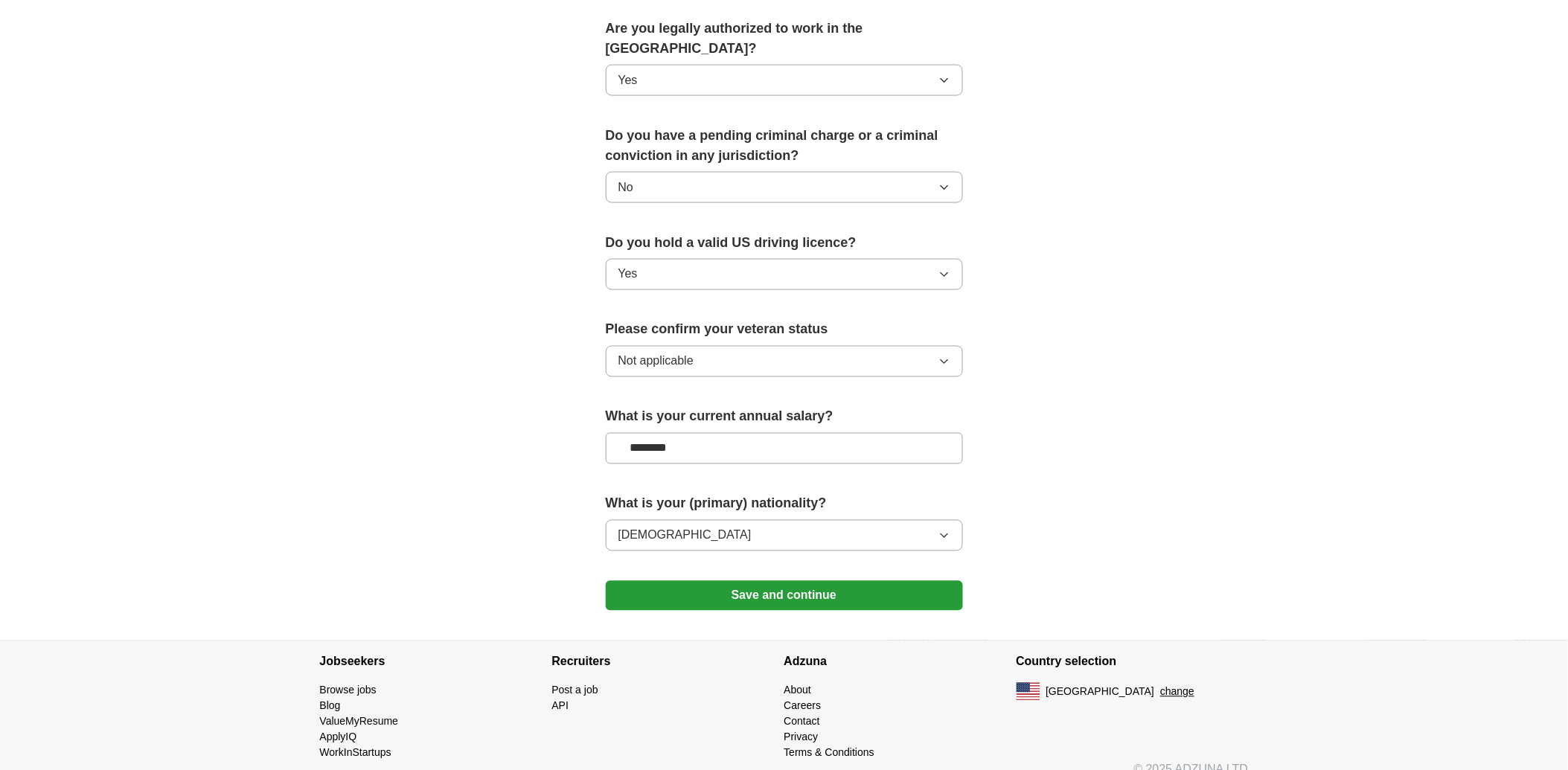
click at [810, 582] on button "Save and continue" at bounding box center [784, 595] width 357 height 30
